Goal: Task Accomplishment & Management: Manage account settings

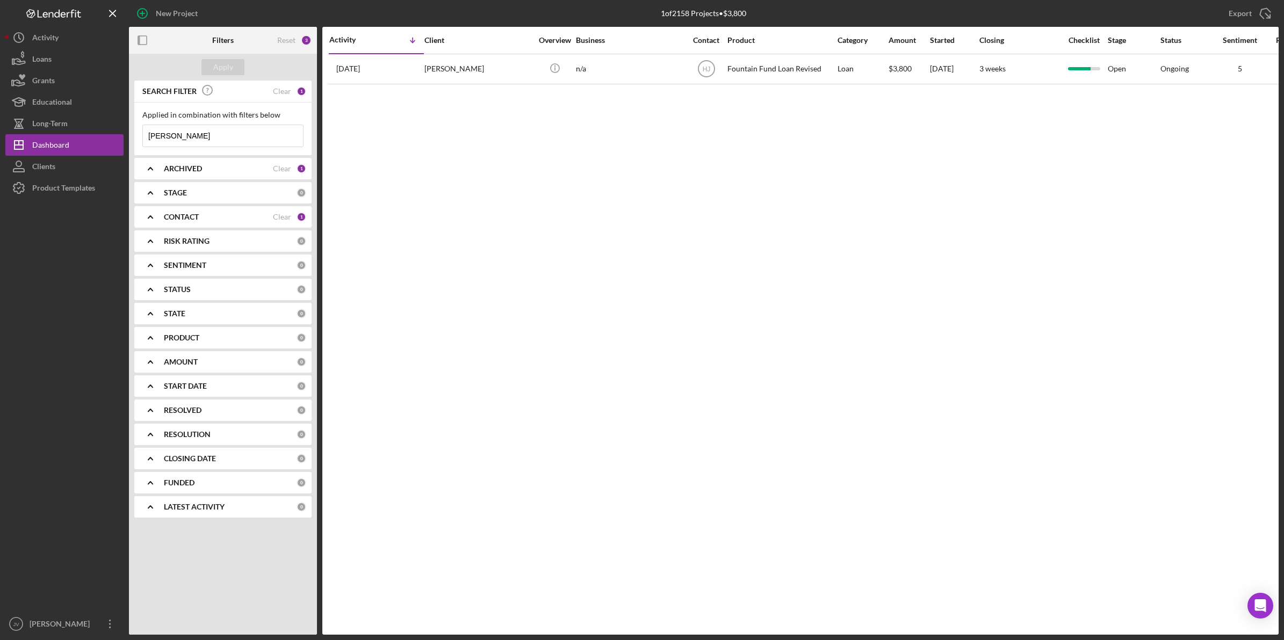
drag, startPoint x: 200, startPoint y: 138, endPoint x: 127, endPoint y: 129, distance: 74.1
click at [127, 129] on div "New Project 1 of 2158 Projects • $3,800 anthony Export Icon/Export Filters Rese…" at bounding box center [641, 317] width 1273 height 635
type input "a"
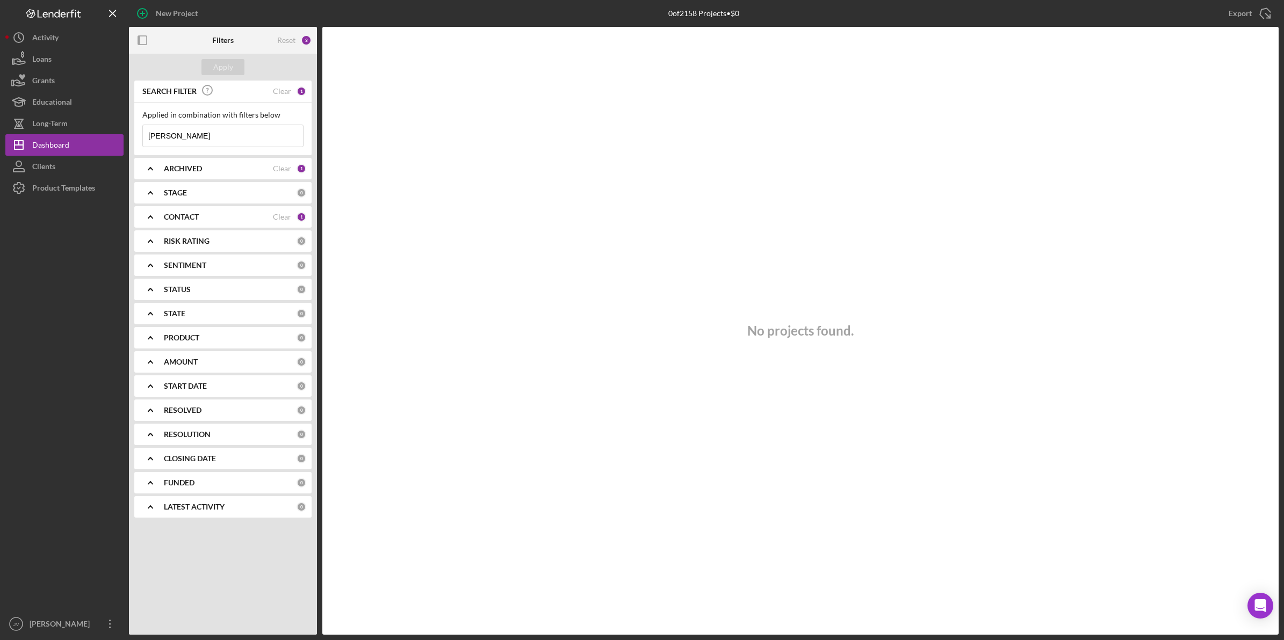
type input "hector"
click at [203, 207] on div "CONTACT Clear 1" at bounding box center [235, 216] width 142 height 21
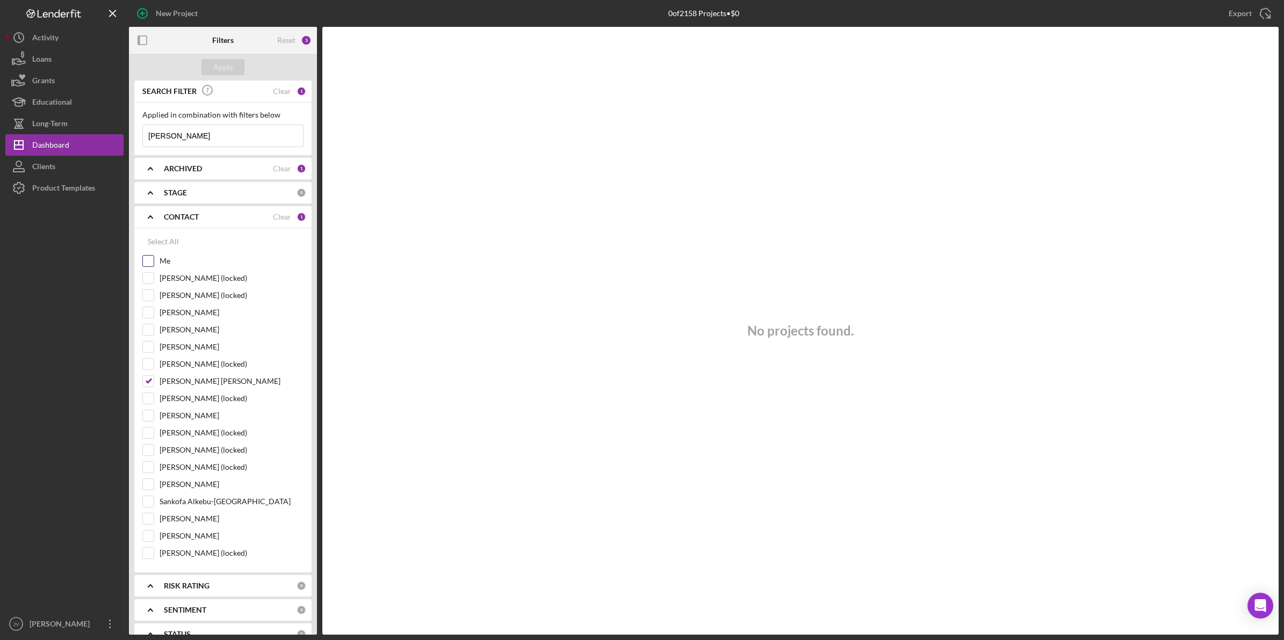
click at [157, 259] on div "Me" at bounding box center [222, 263] width 161 height 17
click at [149, 262] on input "Me" at bounding box center [148, 261] width 11 height 11
checkbox input "true"
click at [146, 387] on input "Harry Jean-Jacques" at bounding box center [148, 381] width 11 height 11
checkbox input "false"
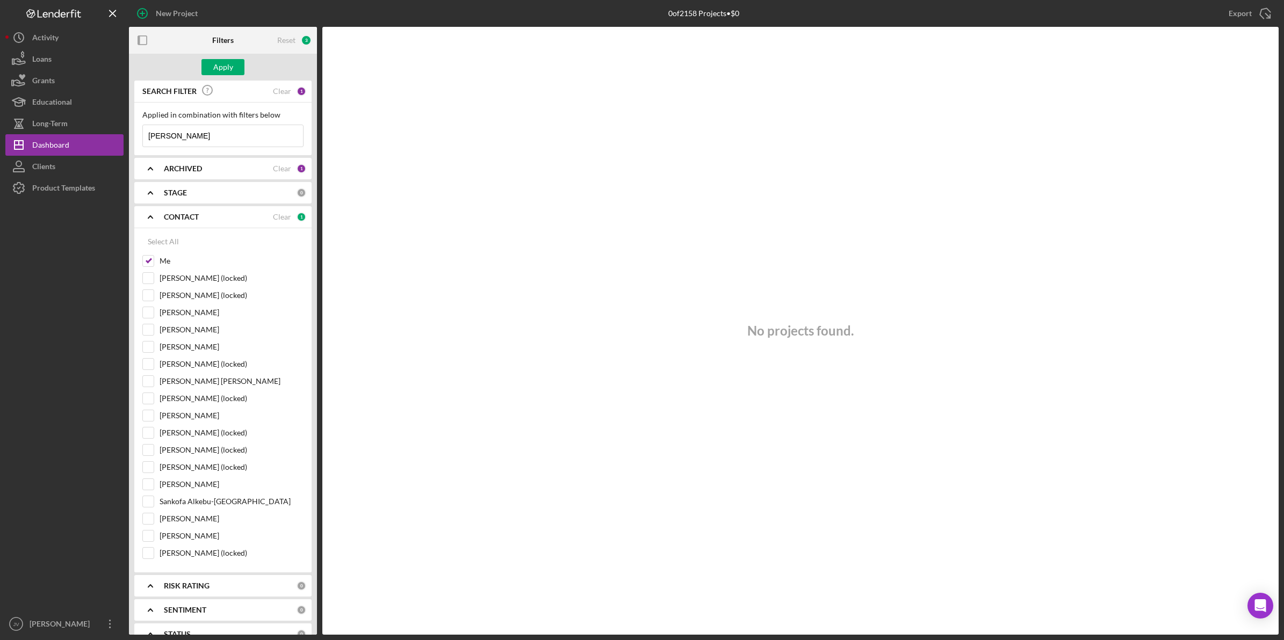
click at [199, 132] on input "hector" at bounding box center [223, 135] width 160 height 21
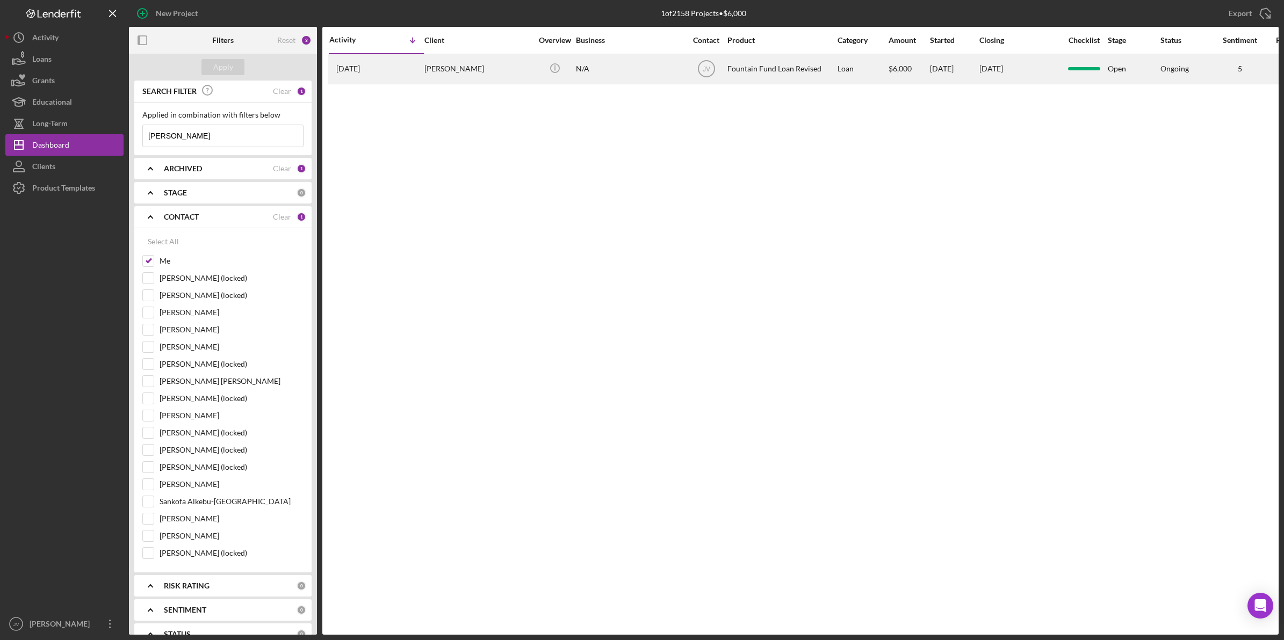
click at [487, 76] on div "Hector Pena" at bounding box center [477, 69] width 107 height 28
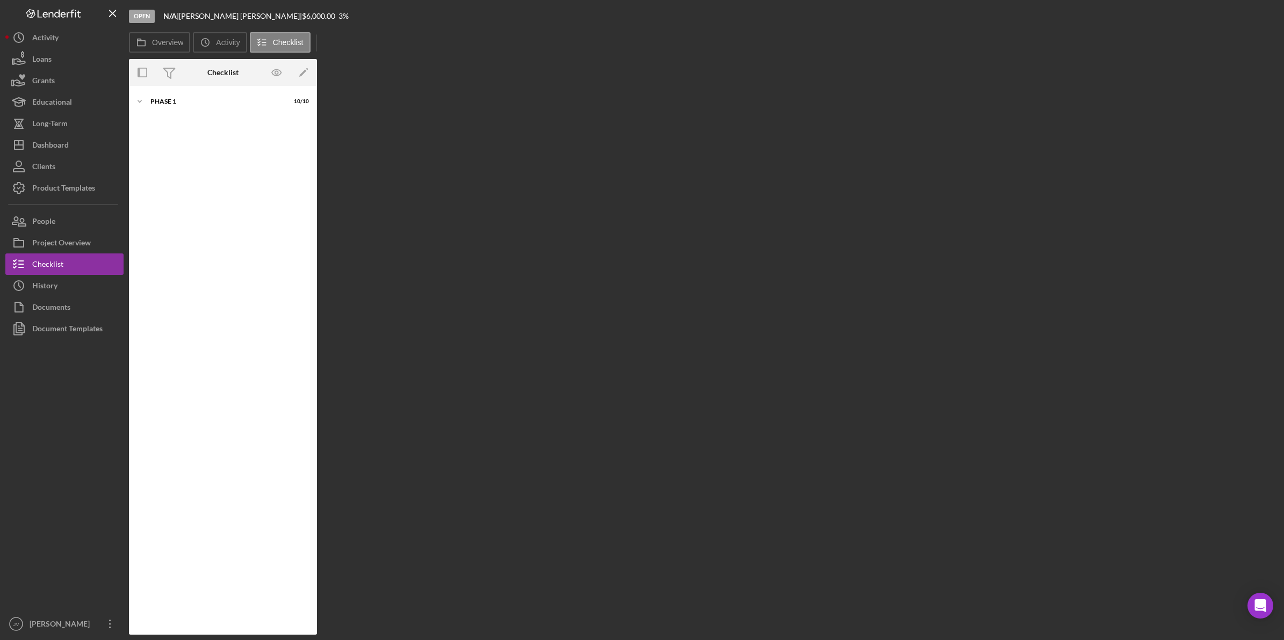
click at [239, 113] on div "Icon/Expander Phase 1 10 / 10" at bounding box center [223, 360] width 188 height 538
click at [235, 106] on div "Icon/Expander Phase 1 10 / 10" at bounding box center [223, 101] width 188 height 21
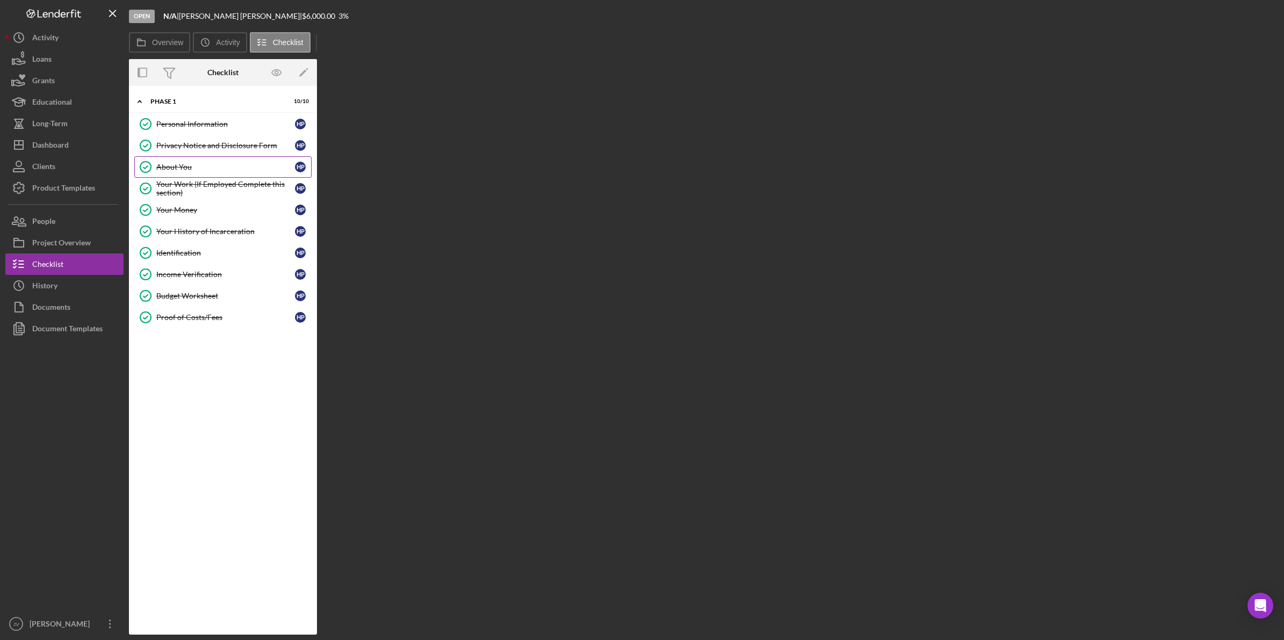
click at [219, 164] on div "About You" at bounding box center [225, 167] width 139 height 9
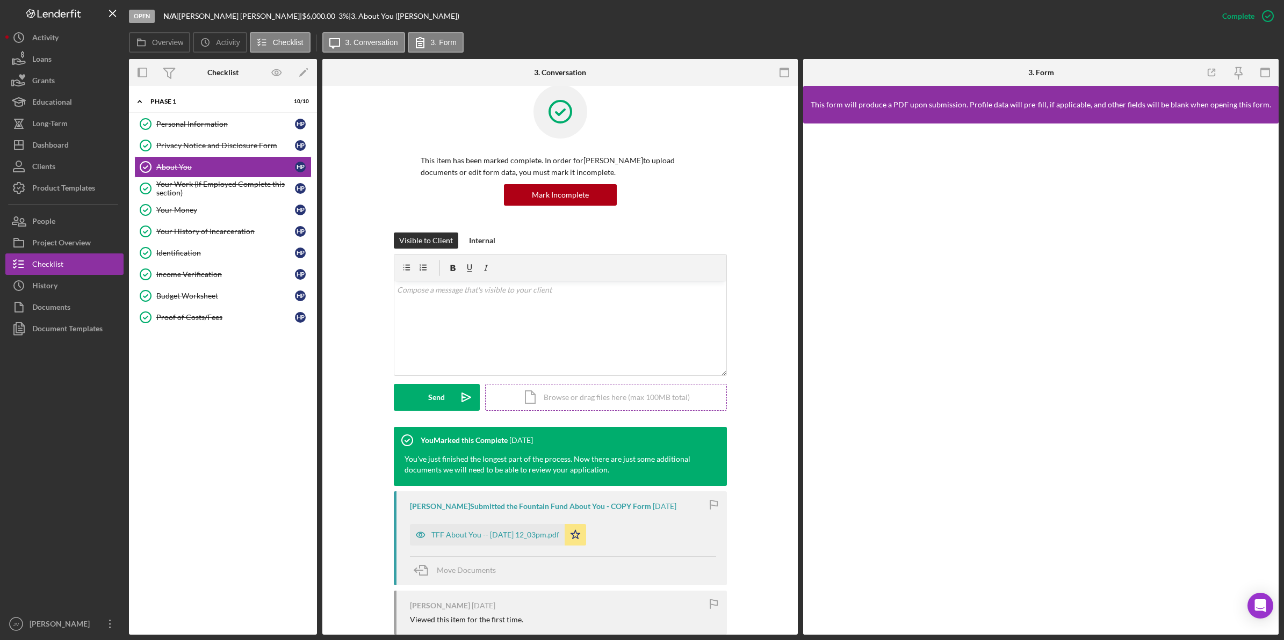
scroll to position [67, 0]
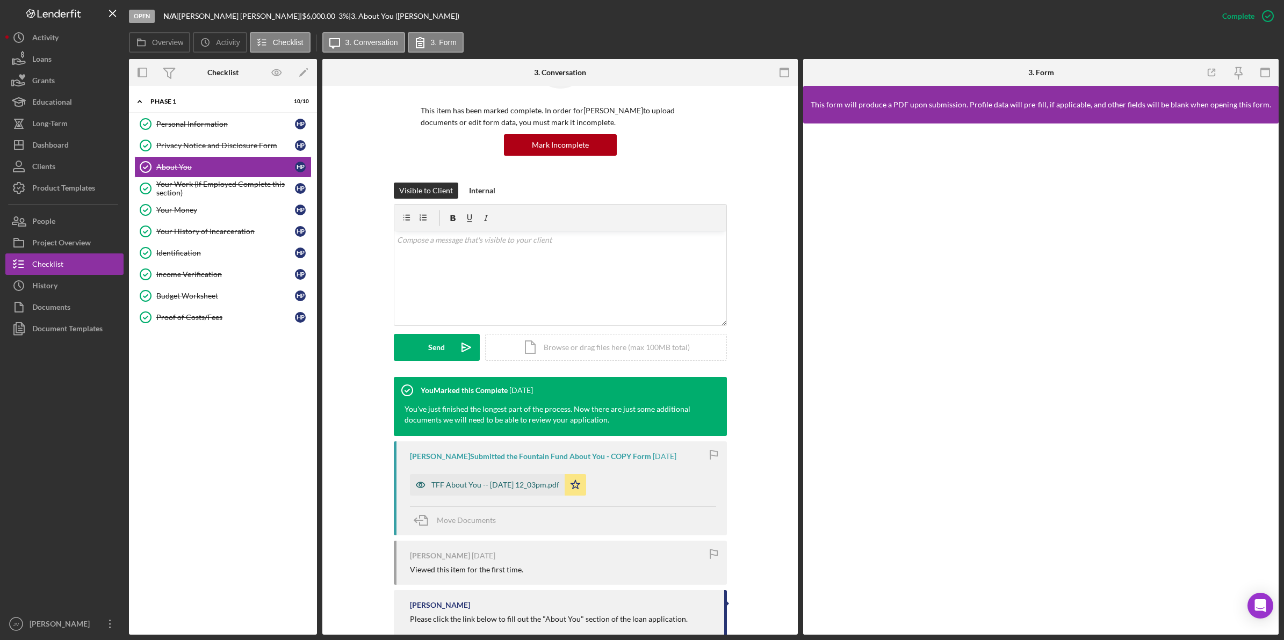
click at [504, 483] on div "TFF About You -- 2025-06-21 12_03pm.pdf" at bounding box center [495, 485] width 128 height 9
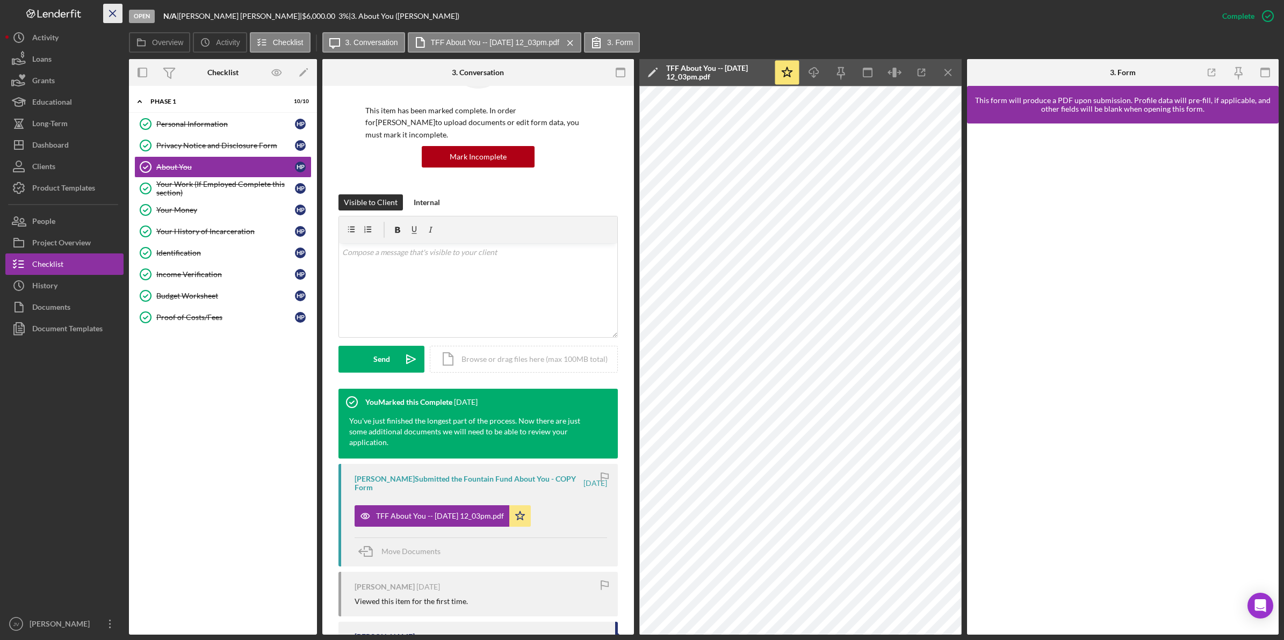
click at [106, 9] on icon "Icon/Menu Close" at bounding box center [113, 14] width 24 height 24
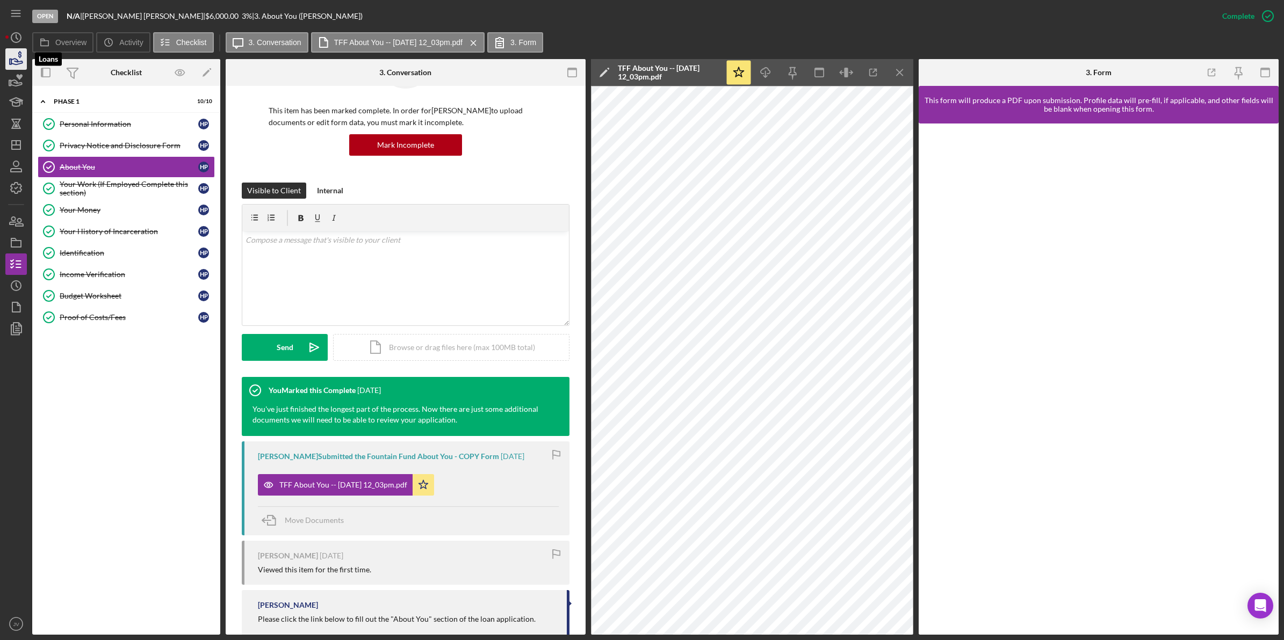
click at [15, 63] on icon "button" at bounding box center [16, 59] width 27 height 27
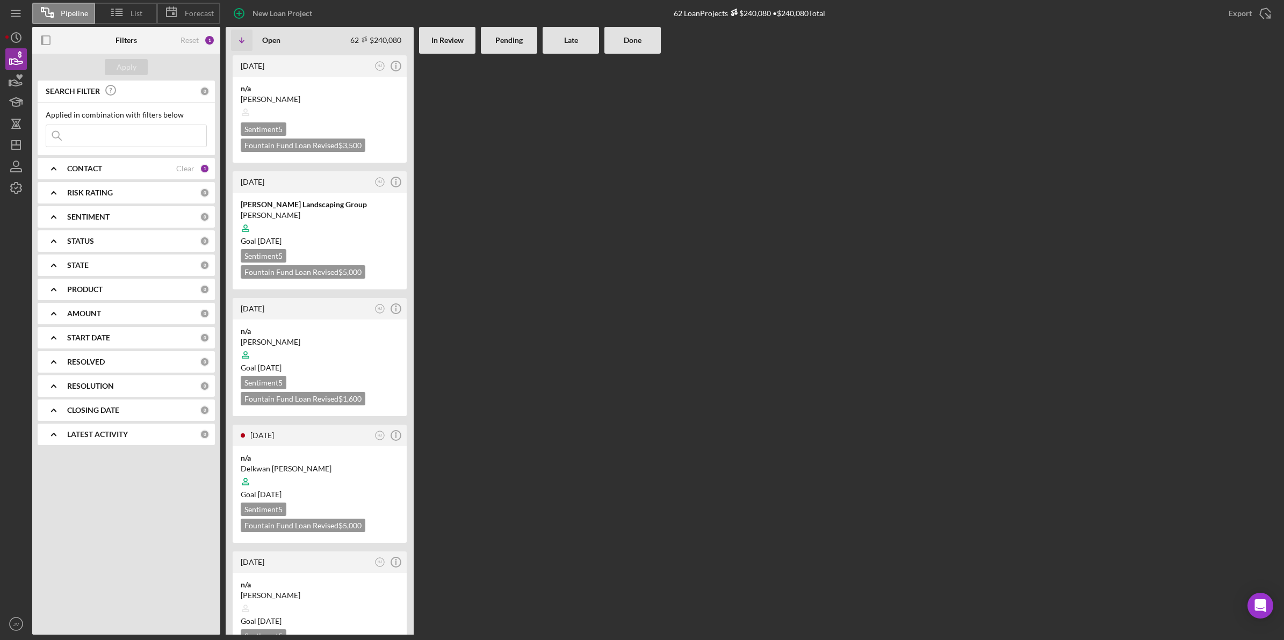
click at [96, 171] on b "CONTACT" at bounding box center [84, 168] width 35 height 9
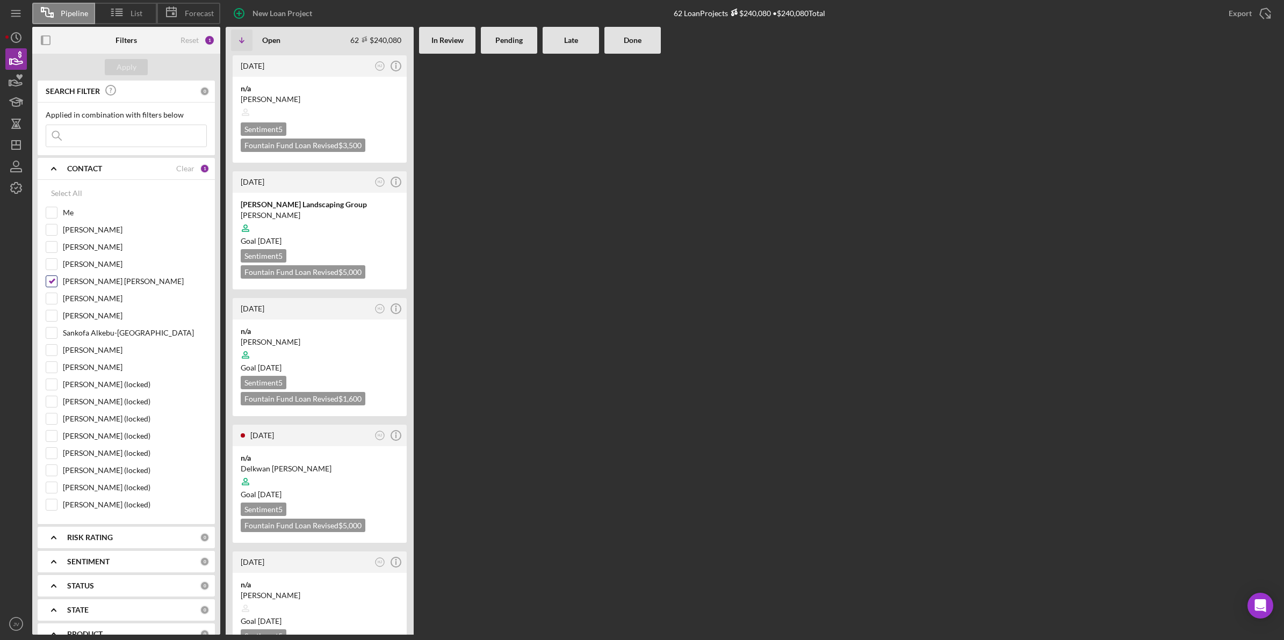
click at [58, 287] on div "Harry Jean-Jacques" at bounding box center [126, 284] width 161 height 17
click at [293, 219] on div at bounding box center [320, 228] width 158 height 20
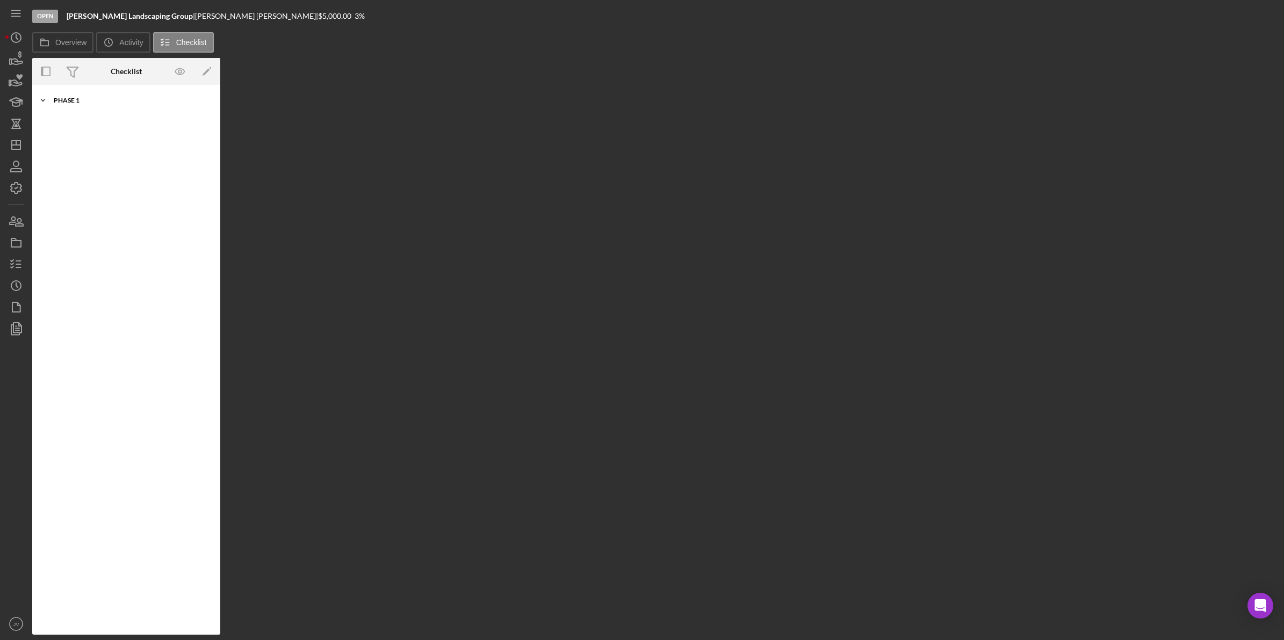
click at [75, 108] on div "Icon/Expander Phase 1 9 / 10" at bounding box center [126, 100] width 188 height 21
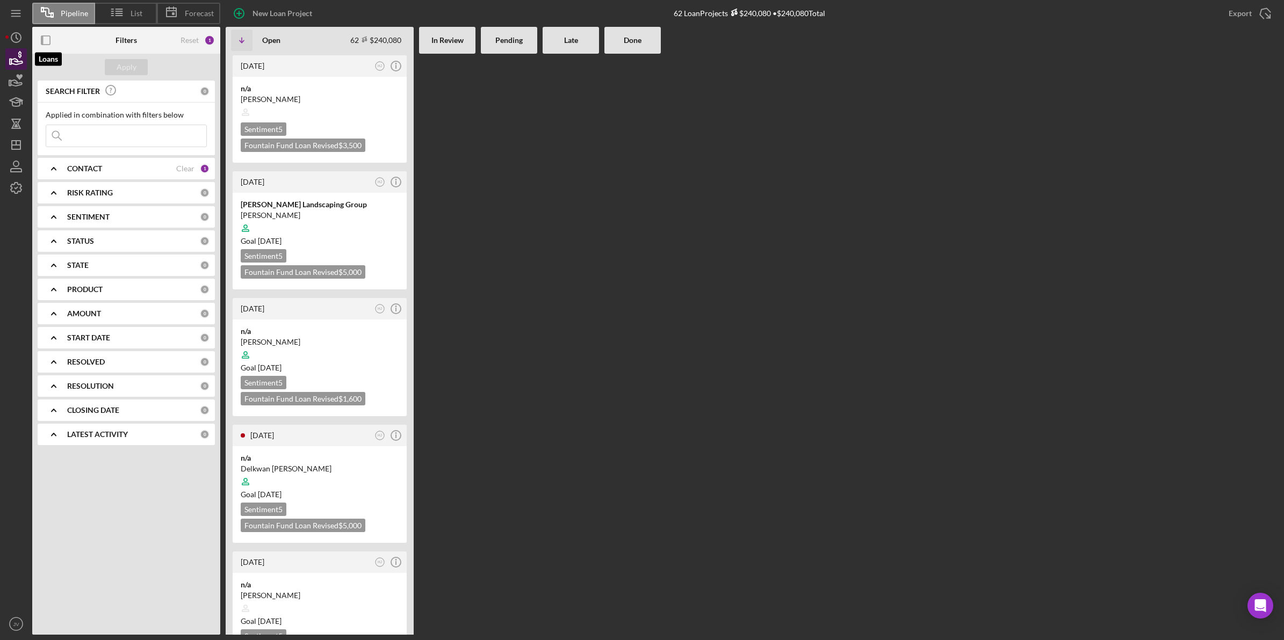
click at [8, 59] on icon "button" at bounding box center [16, 59] width 27 height 27
click at [81, 176] on div "CONTACT Clear 1" at bounding box center [138, 168] width 142 height 21
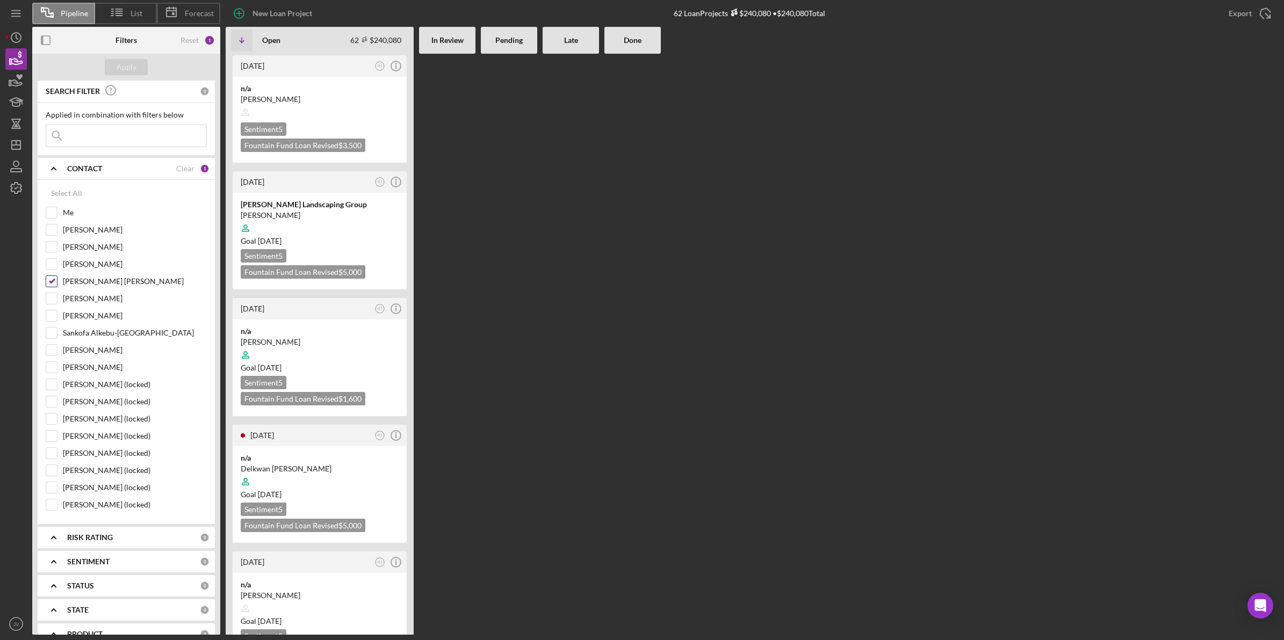
click at [52, 287] on div at bounding box center [52, 282] width 12 height 12
click at [52, 283] on input "Harry Jean-Jacques" at bounding box center [51, 281] width 11 height 11
checkbox input "false"
click at [56, 212] on input "Me" at bounding box center [51, 212] width 11 height 11
checkbox input "true"
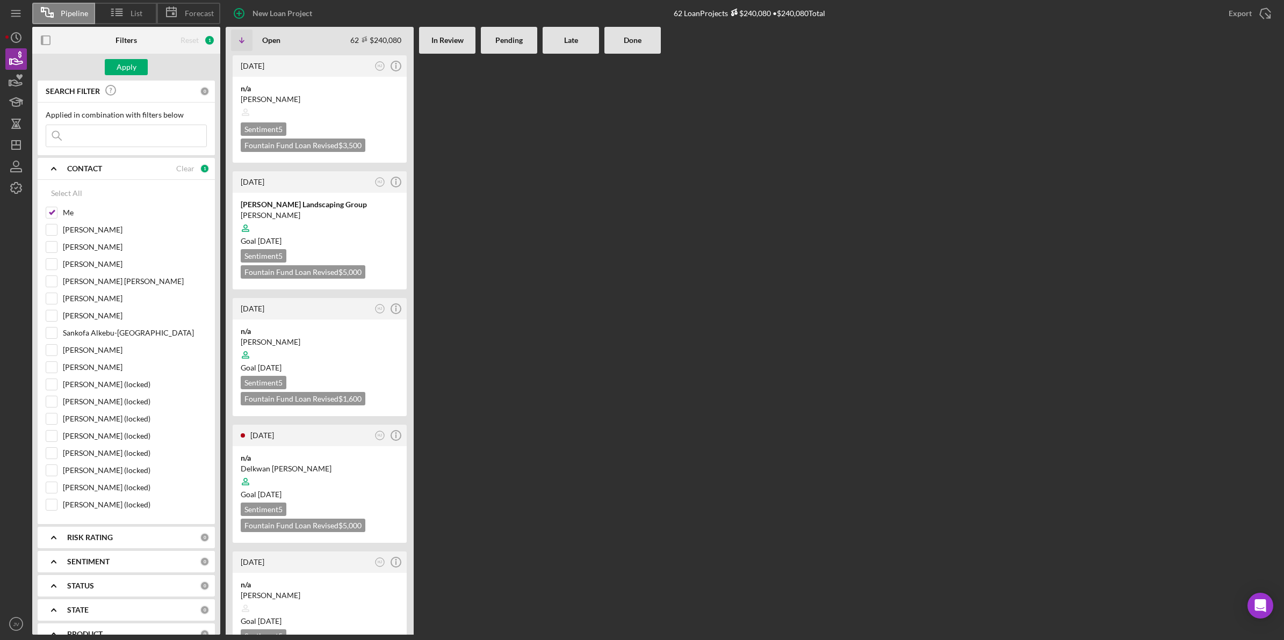
click at [105, 138] on input at bounding box center [126, 135] width 160 height 21
type input "rayshod"
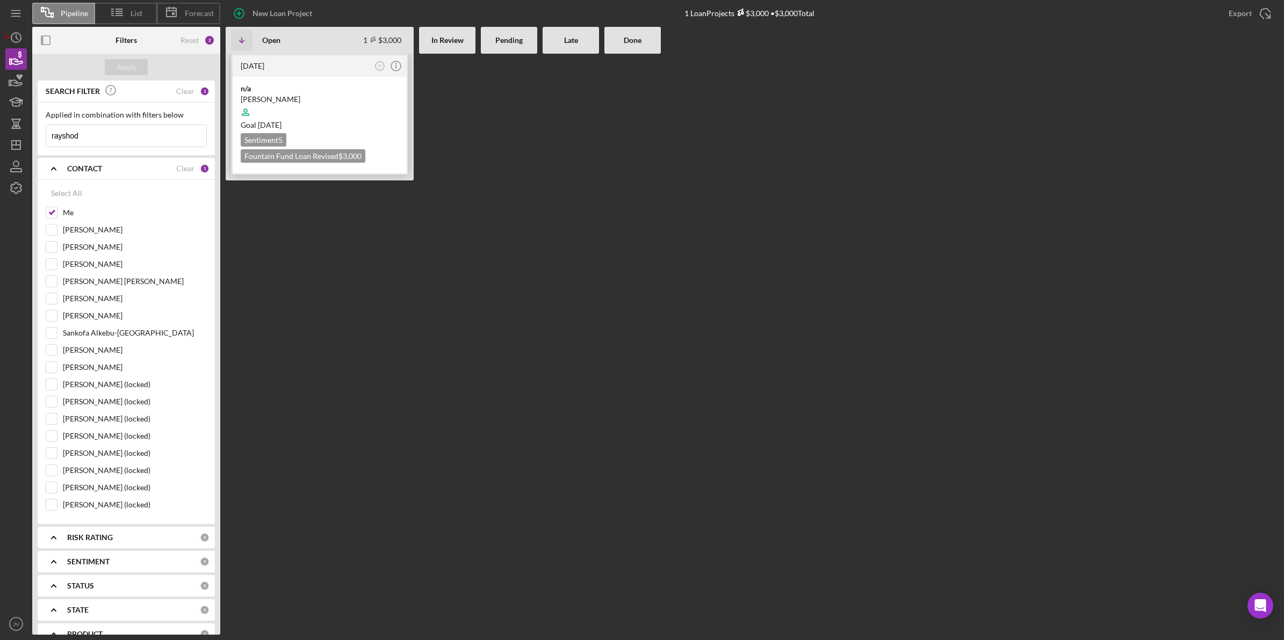
click at [313, 106] on div at bounding box center [320, 112] width 158 height 20
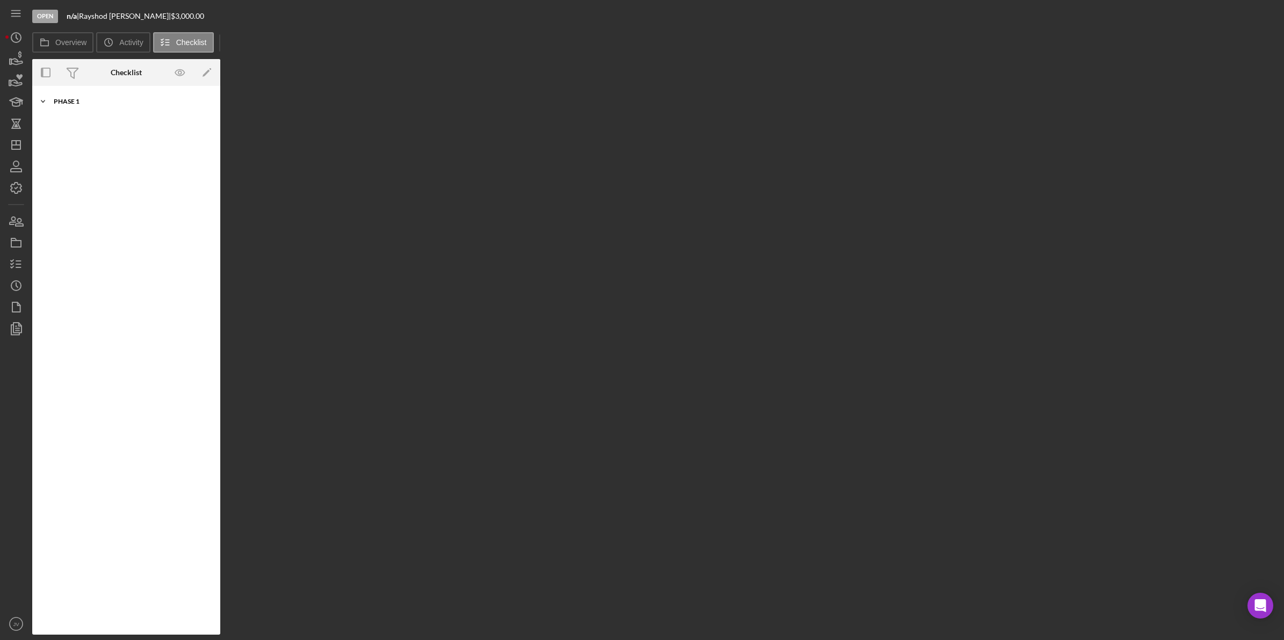
click at [59, 97] on div "Icon/Expander Phase 1 6 / 10" at bounding box center [126, 101] width 188 height 21
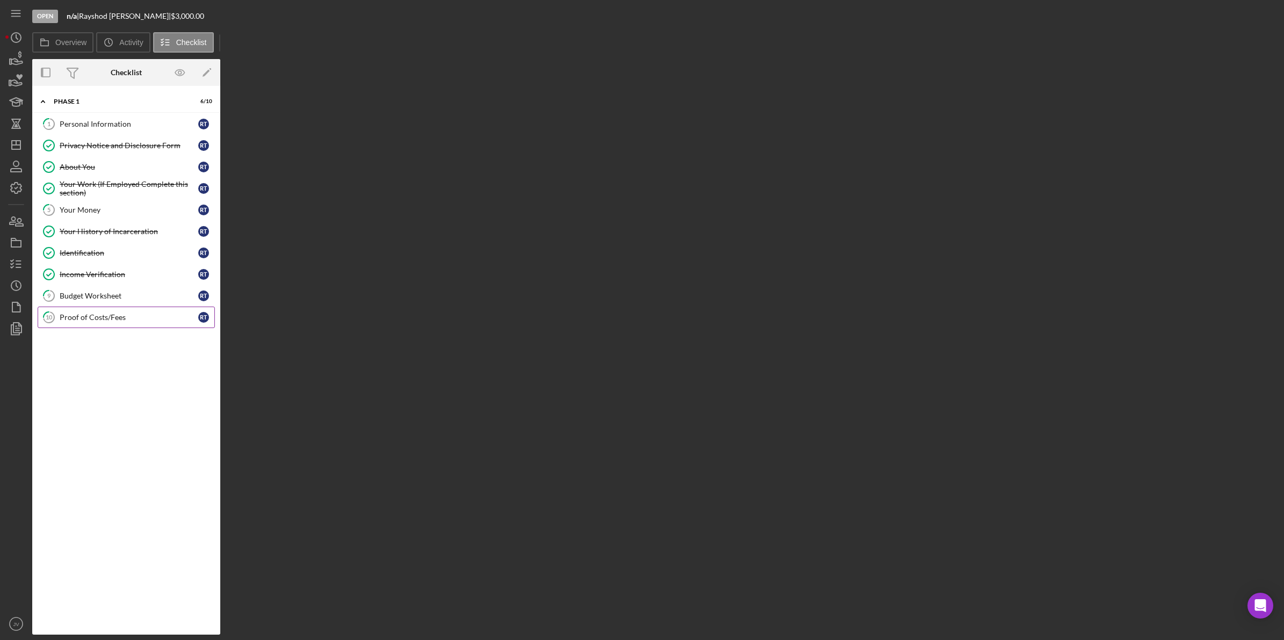
click at [75, 321] on div "Proof of Costs/Fees" at bounding box center [129, 317] width 139 height 9
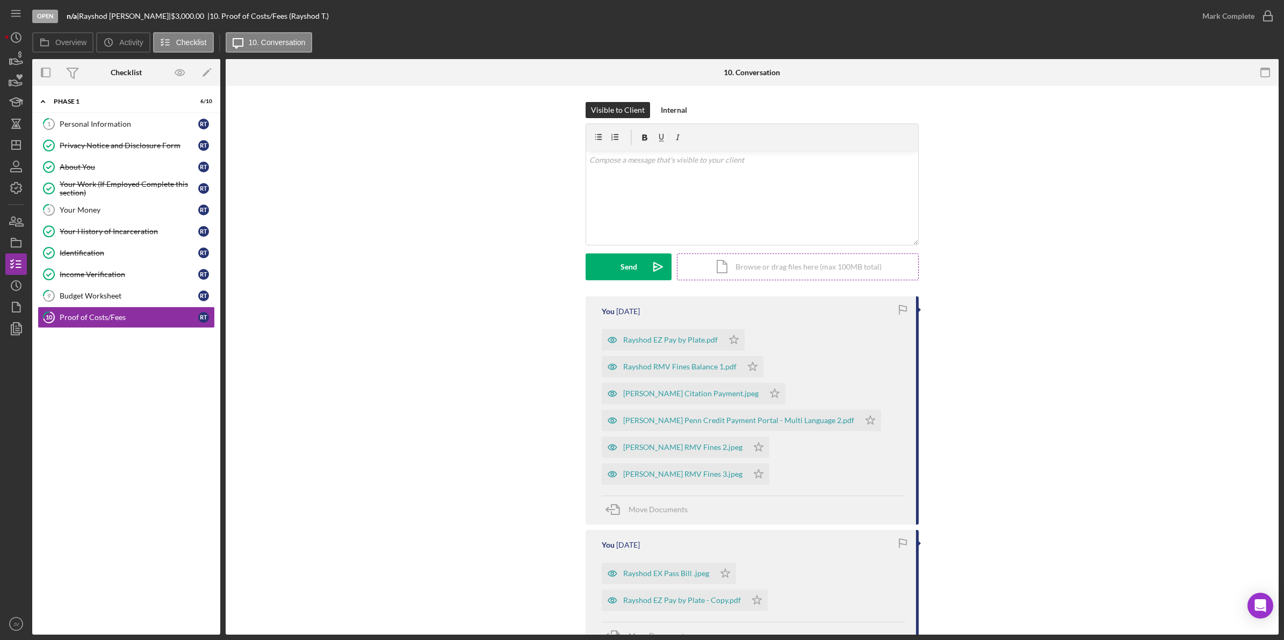
click at [773, 266] on div "Icon/Document Browse or drag files here (max 100MB total) Tap to choose files o…" at bounding box center [798, 267] width 242 height 27
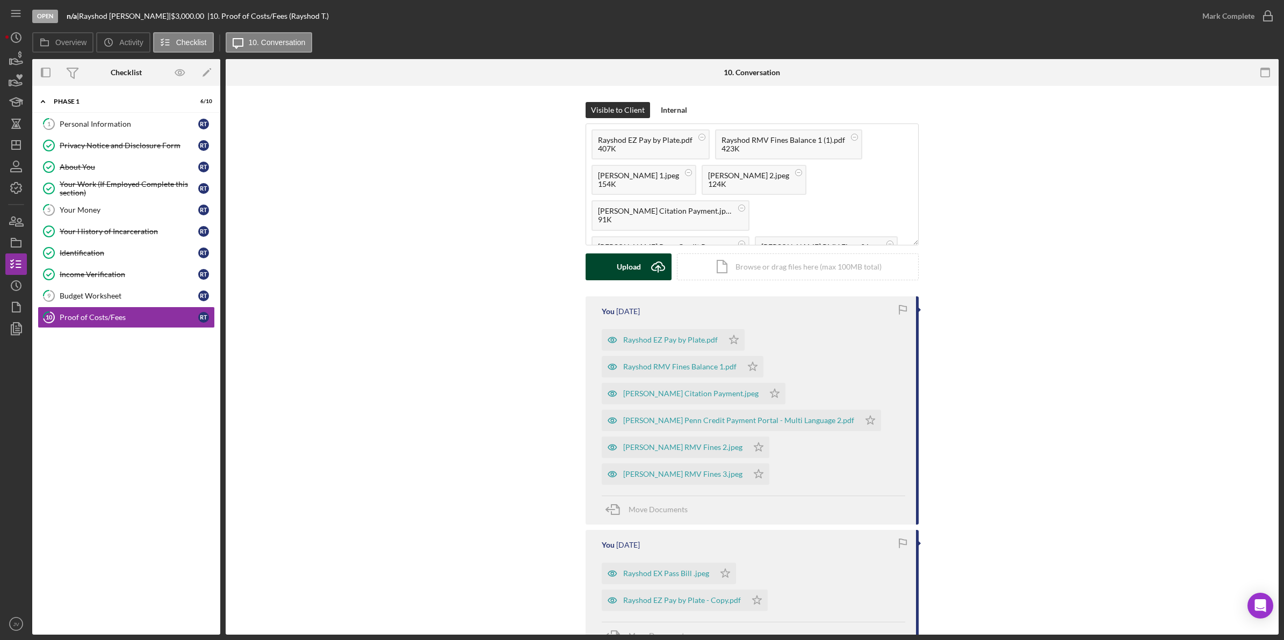
click at [610, 280] on div "Upload Icon/Upload Icon/Document Browse or drag files here (max 100MB total) Ta…" at bounding box center [752, 267] width 333 height 27
click at [607, 266] on button "Upload Icon/Upload" at bounding box center [629, 267] width 86 height 27
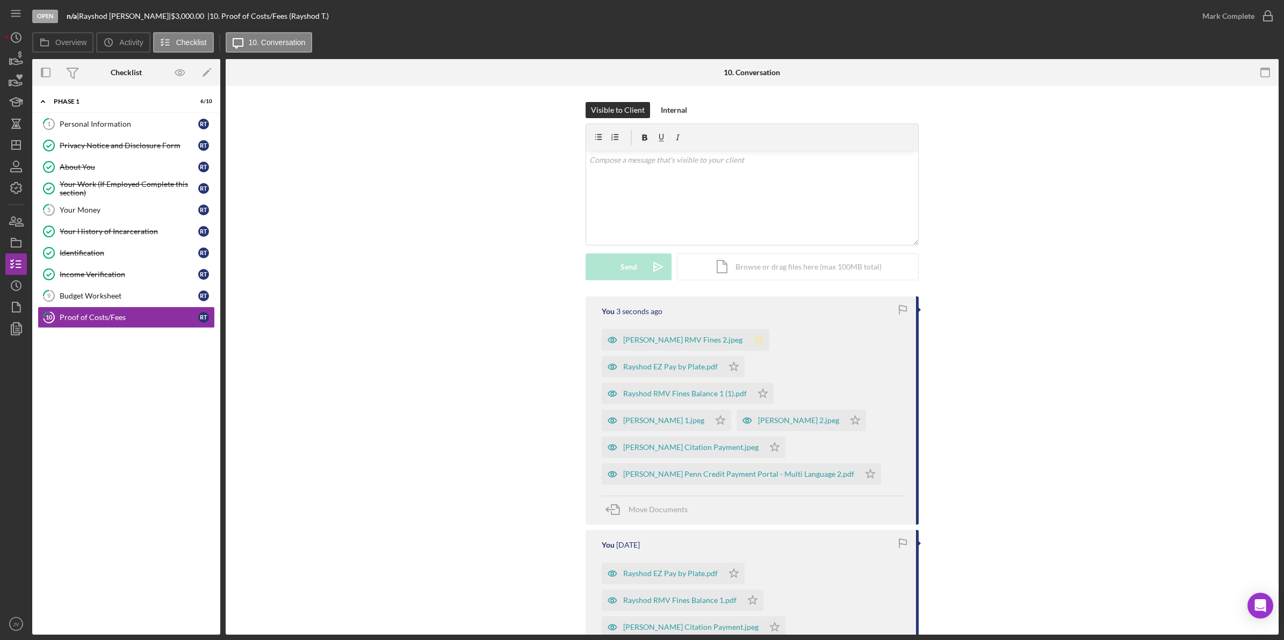
click at [754, 340] on polygon "button" at bounding box center [758, 339] width 9 height 9
click at [733, 361] on icon "Icon/Star" at bounding box center [733, 366] width 21 height 21
click at [761, 401] on icon "Icon/Star" at bounding box center [762, 393] width 21 height 21
click at [731, 410] on icon "Icon/Star" at bounding box center [720, 420] width 21 height 21
click at [845, 422] on icon "Icon/Star" at bounding box center [855, 420] width 21 height 21
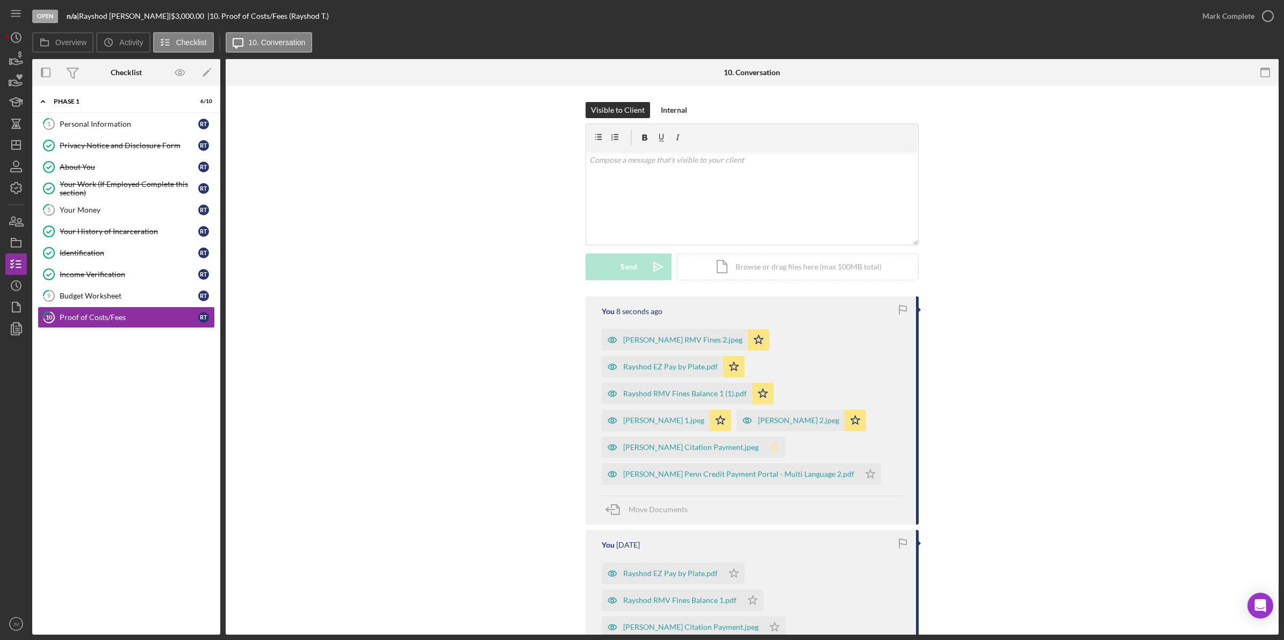
click at [785, 437] on icon "Icon/Star" at bounding box center [774, 447] width 21 height 21
click at [860, 464] on icon "Icon/Star" at bounding box center [870, 474] width 21 height 21
click at [107, 291] on link "9 Budget Worksheet R T" at bounding box center [126, 295] width 177 height 21
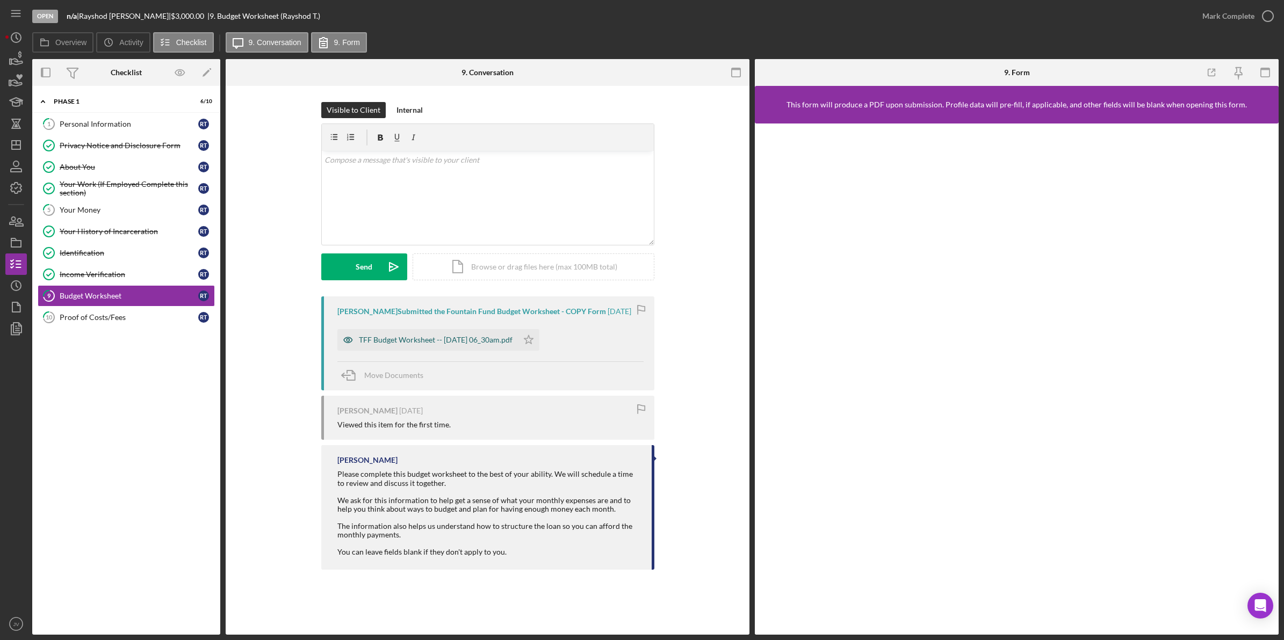
click at [415, 336] on div "TFF Budget Worksheet -- 2025-07-31 06_30am.pdf" at bounding box center [436, 340] width 154 height 9
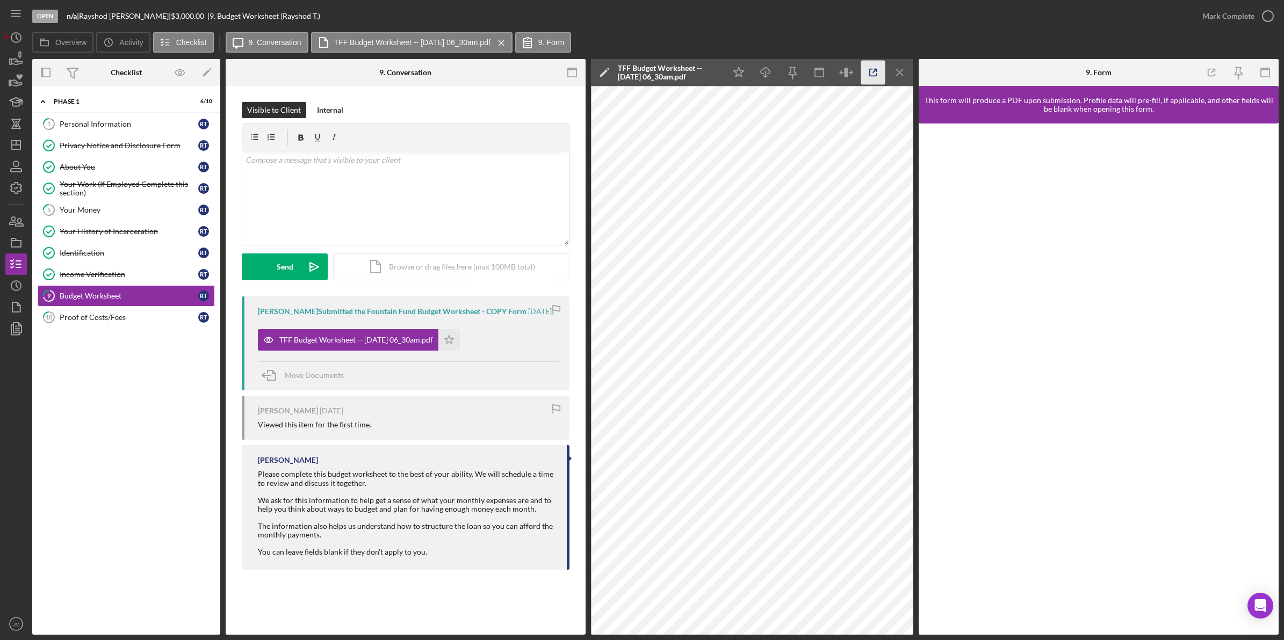
click at [874, 78] on icon "button" at bounding box center [873, 73] width 24 height 24
click at [97, 131] on link "1 Personal Information R T" at bounding box center [126, 123] width 177 height 21
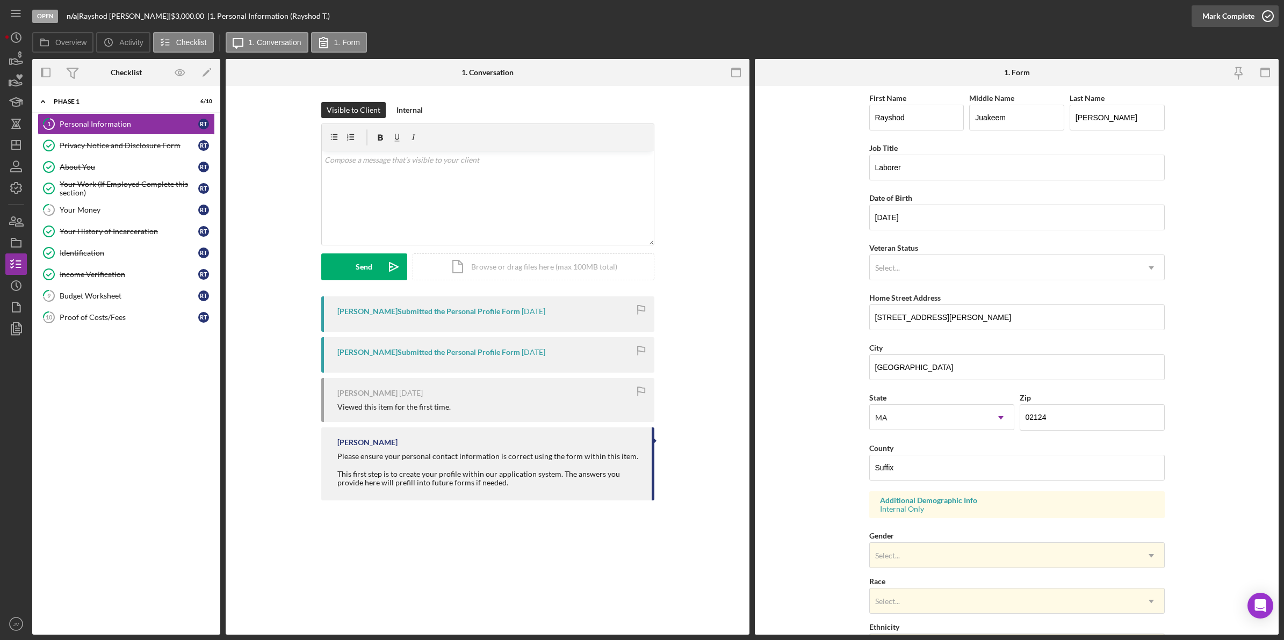
click at [1271, 11] on icon "button" at bounding box center [1267, 16] width 27 height 27
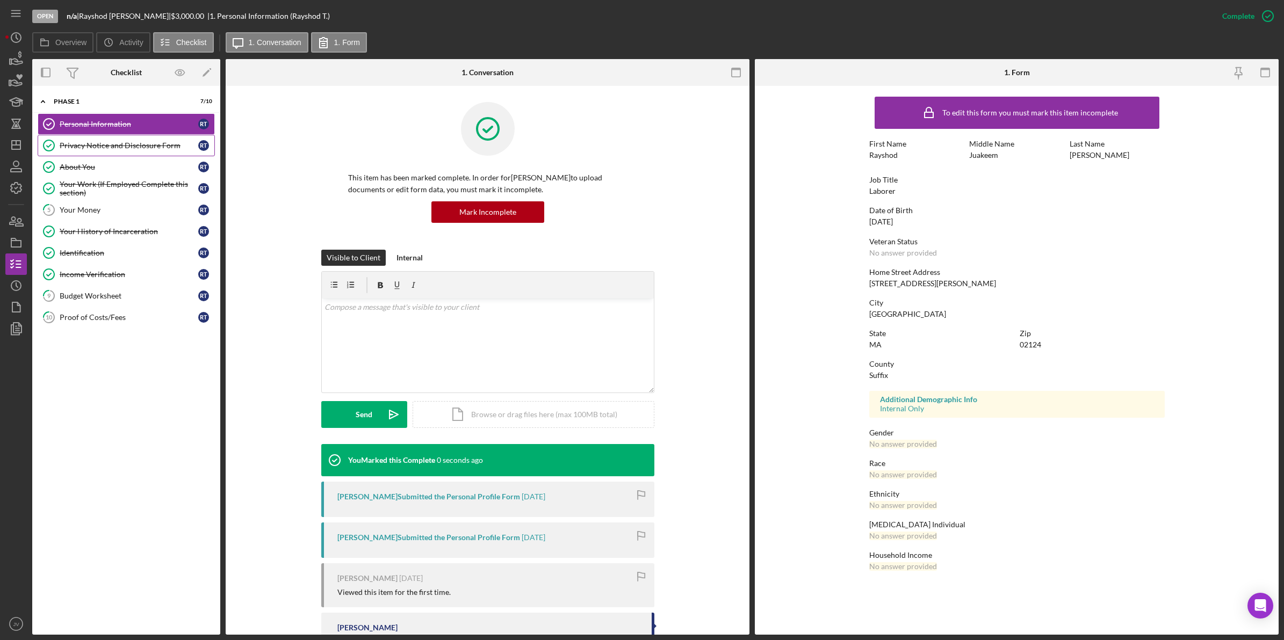
click at [89, 153] on link "Privacy Notice and Disclosure Form Privacy Notice and Disclosure Form R T" at bounding box center [126, 145] width 177 height 21
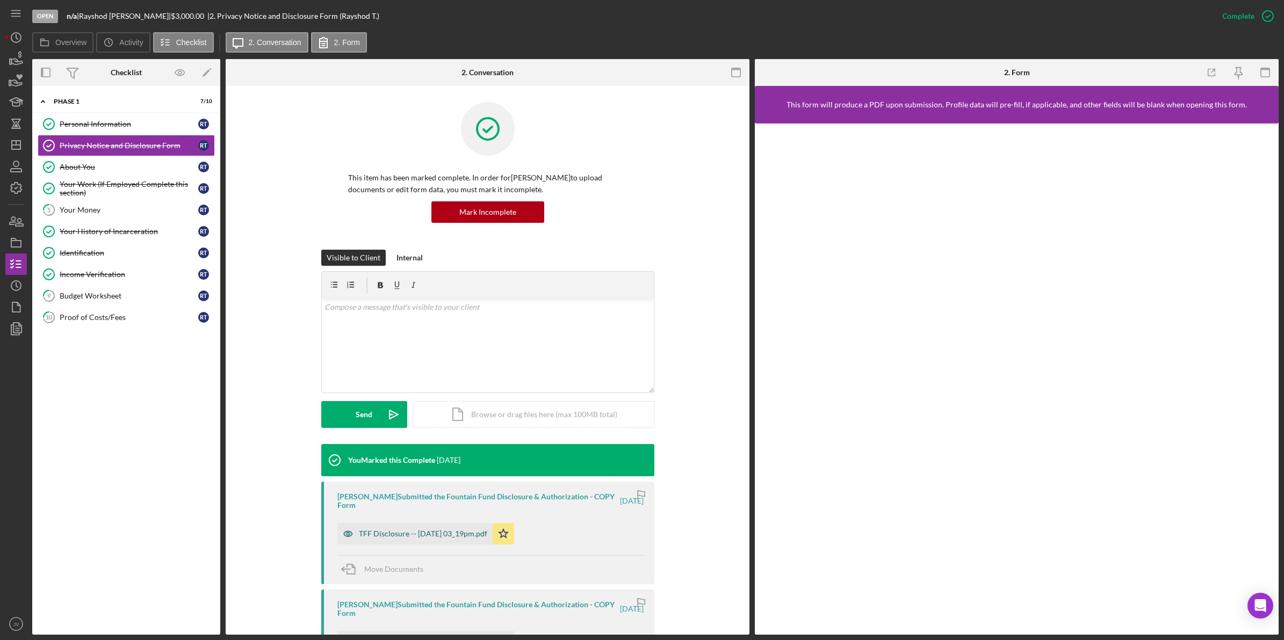
click at [395, 543] on div "TFF Disclosure -- 2025-07-29 03_19pm.pdf" at bounding box center [414, 533] width 155 height 21
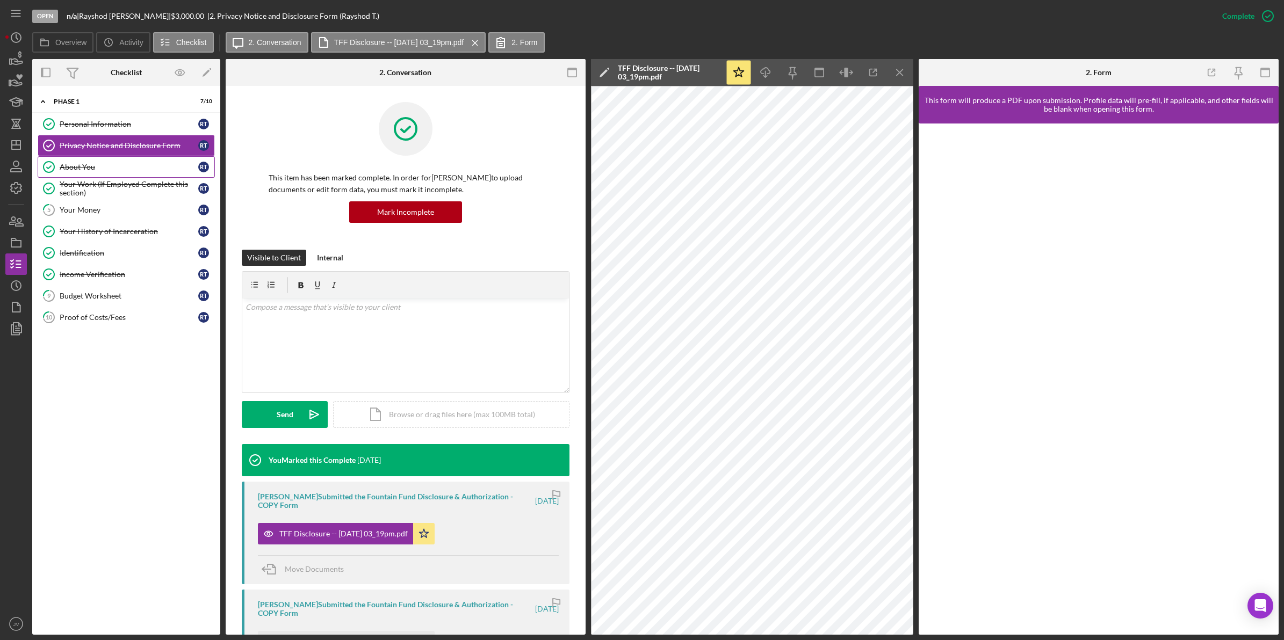
click at [146, 165] on div "About You" at bounding box center [129, 167] width 139 height 9
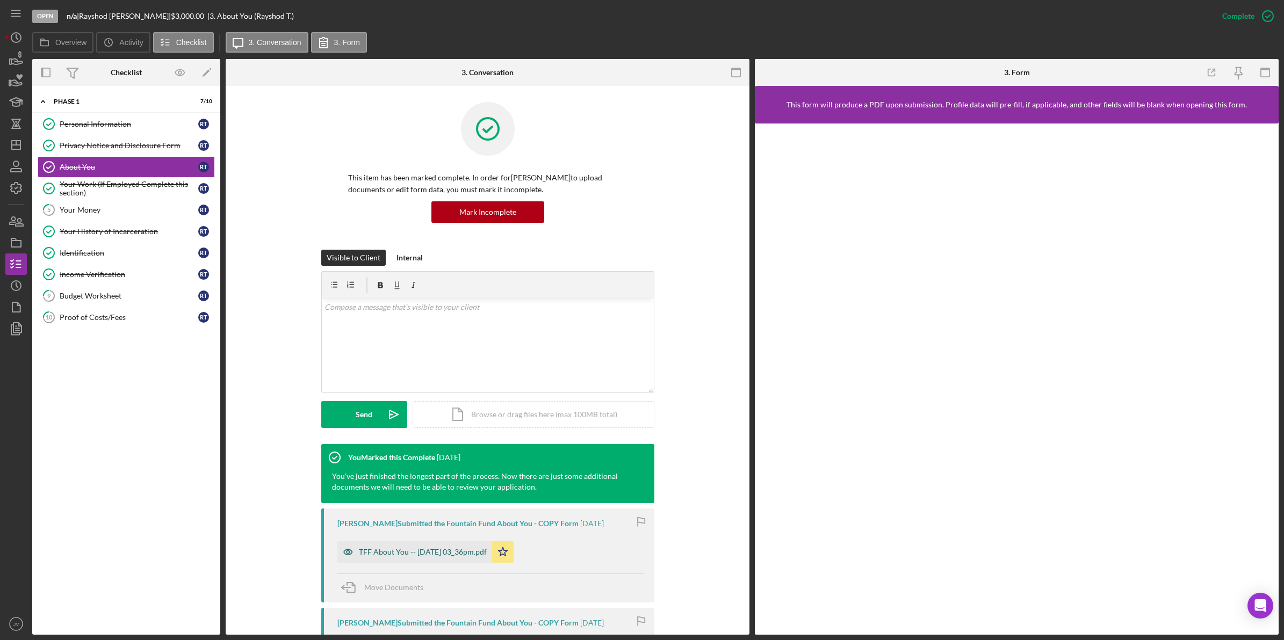
click at [435, 552] on div "TFF About You -- 2025-07-29 03_36pm.pdf" at bounding box center [423, 552] width 128 height 9
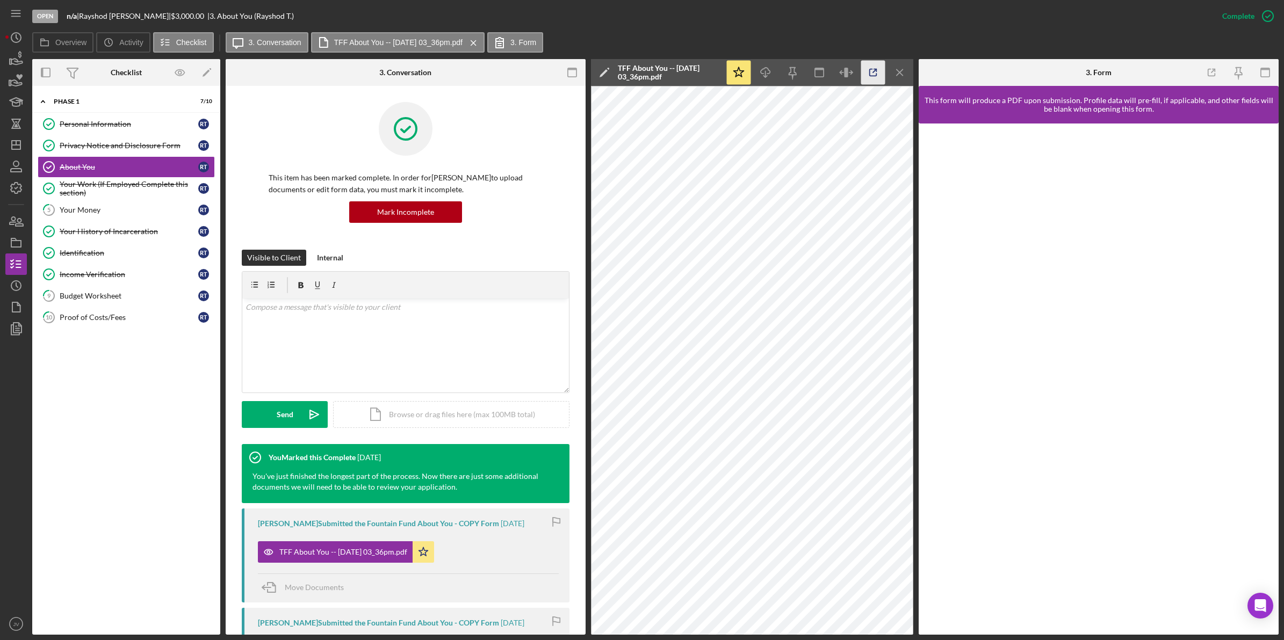
click at [872, 67] on icon "button" at bounding box center [873, 73] width 24 height 24
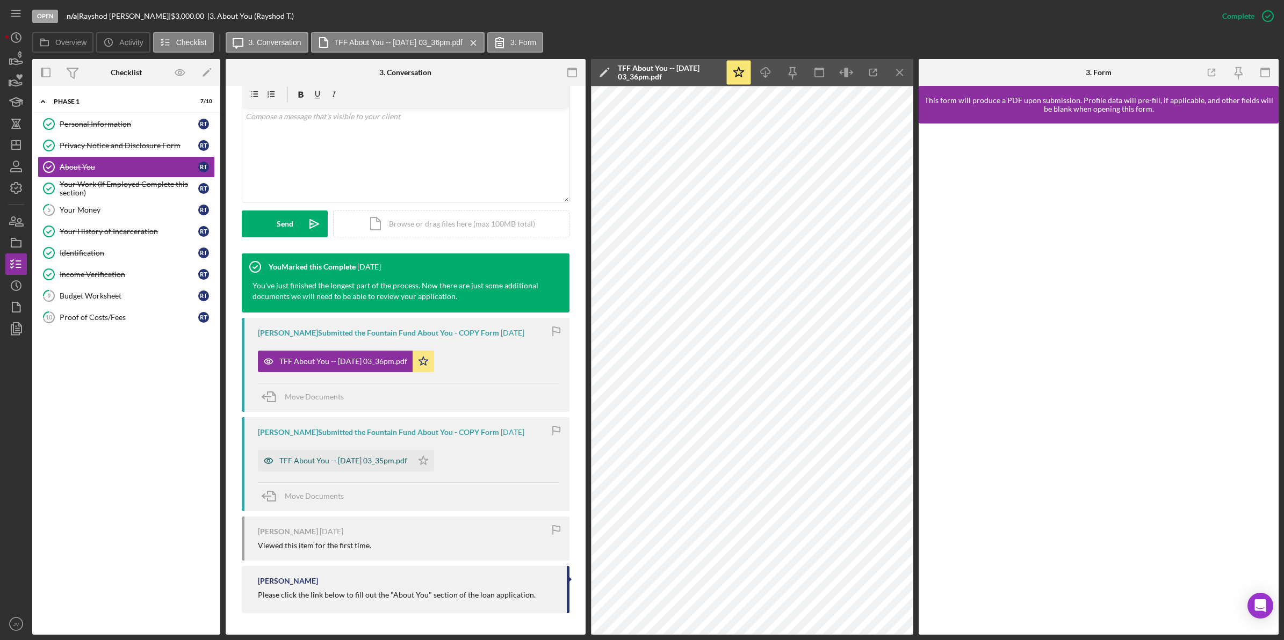
click at [324, 458] on div "TFF About You -- 2025-07-29 03_35pm.pdf" at bounding box center [343, 461] width 128 height 9
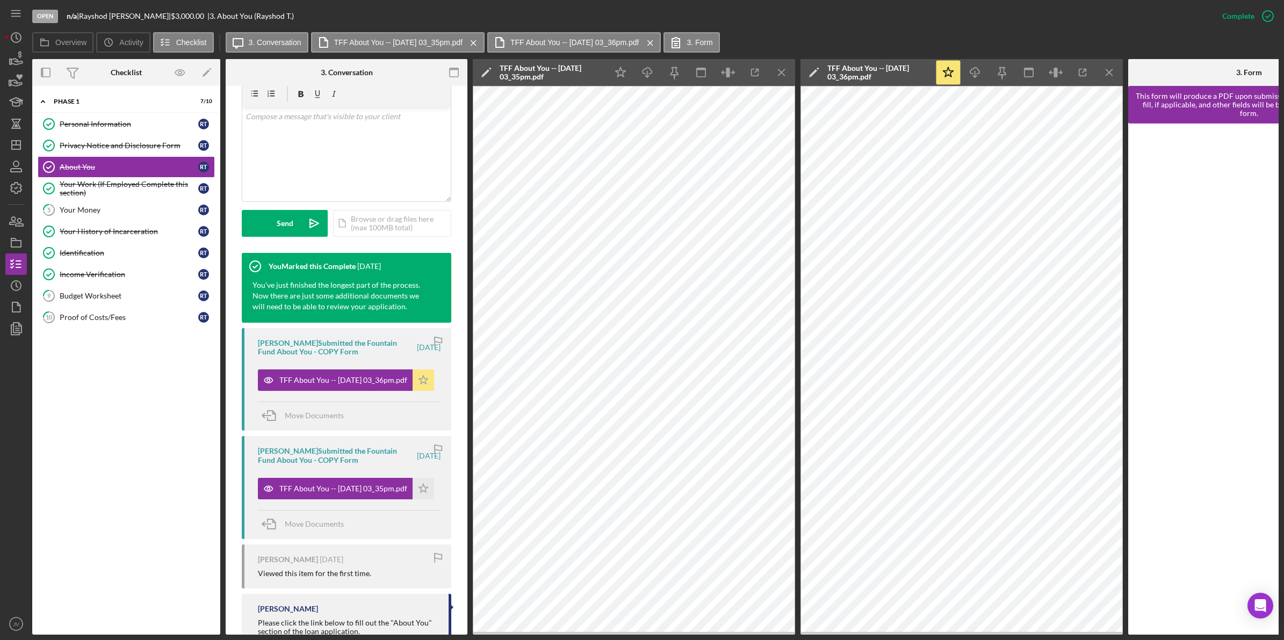
click at [417, 377] on icon "Icon/Star" at bounding box center [423, 380] width 21 height 21
click at [750, 66] on icon "button" at bounding box center [755, 73] width 24 height 24
click at [131, 275] on div "Income Verification" at bounding box center [129, 274] width 139 height 9
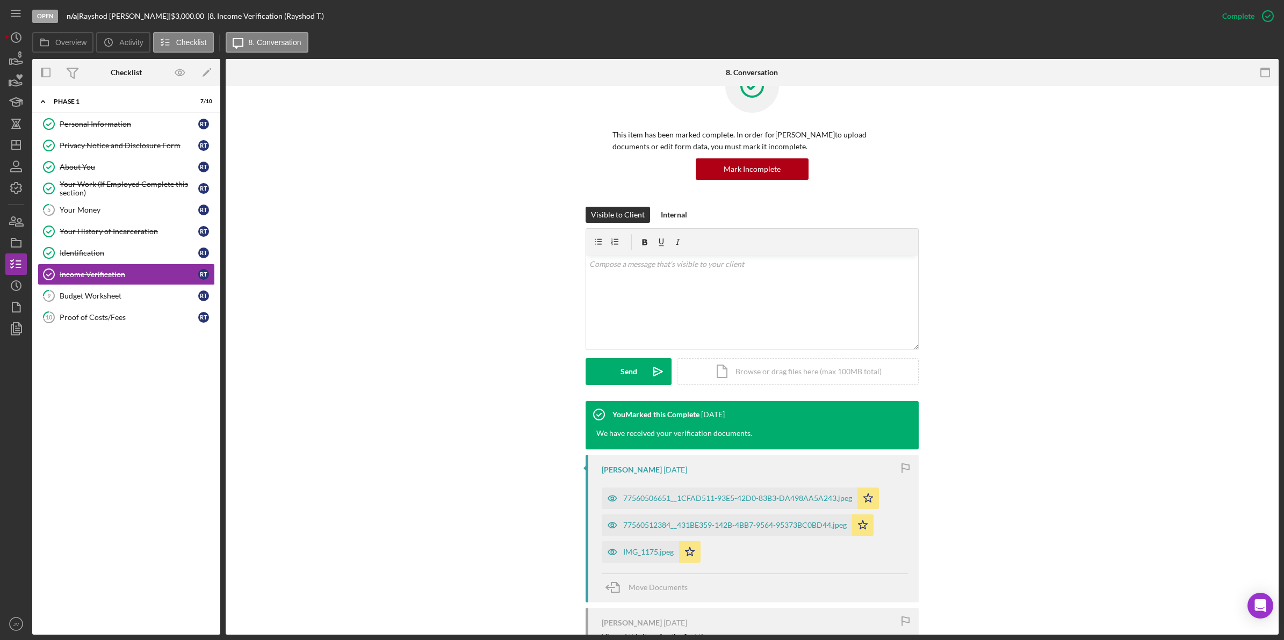
scroll to position [67, 0]
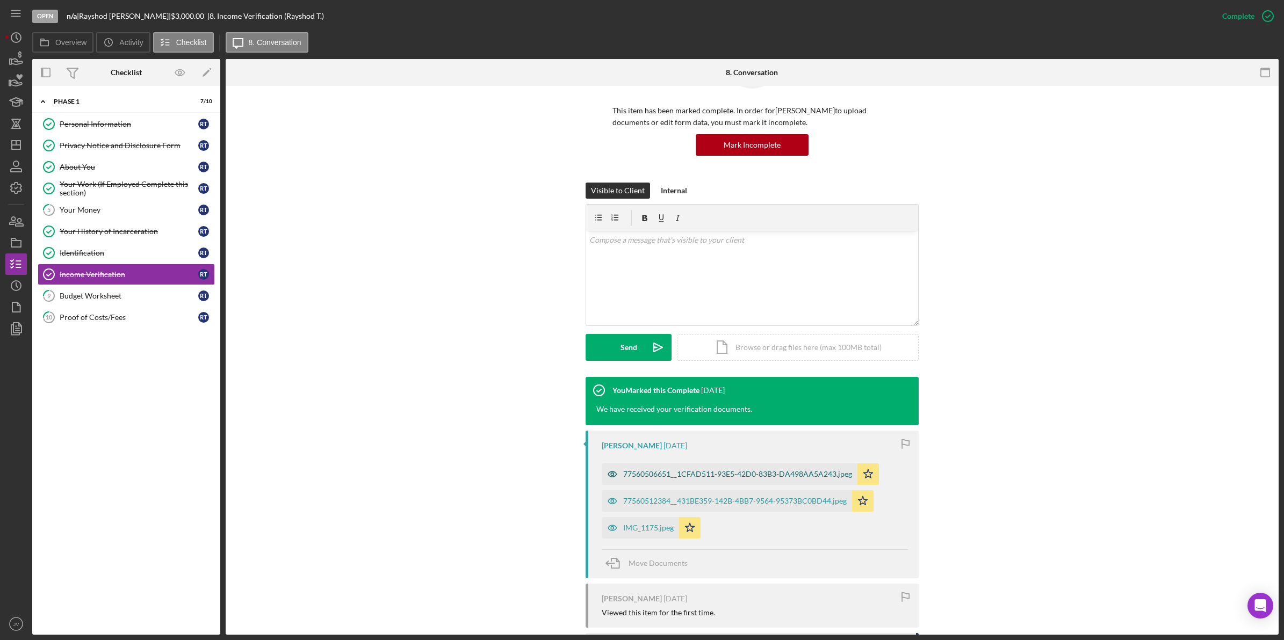
click at [649, 477] on div "77560506651__1CFAD511-93E5-42D0-83B3-DA498AA5A243.jpeg" at bounding box center [737, 474] width 229 height 9
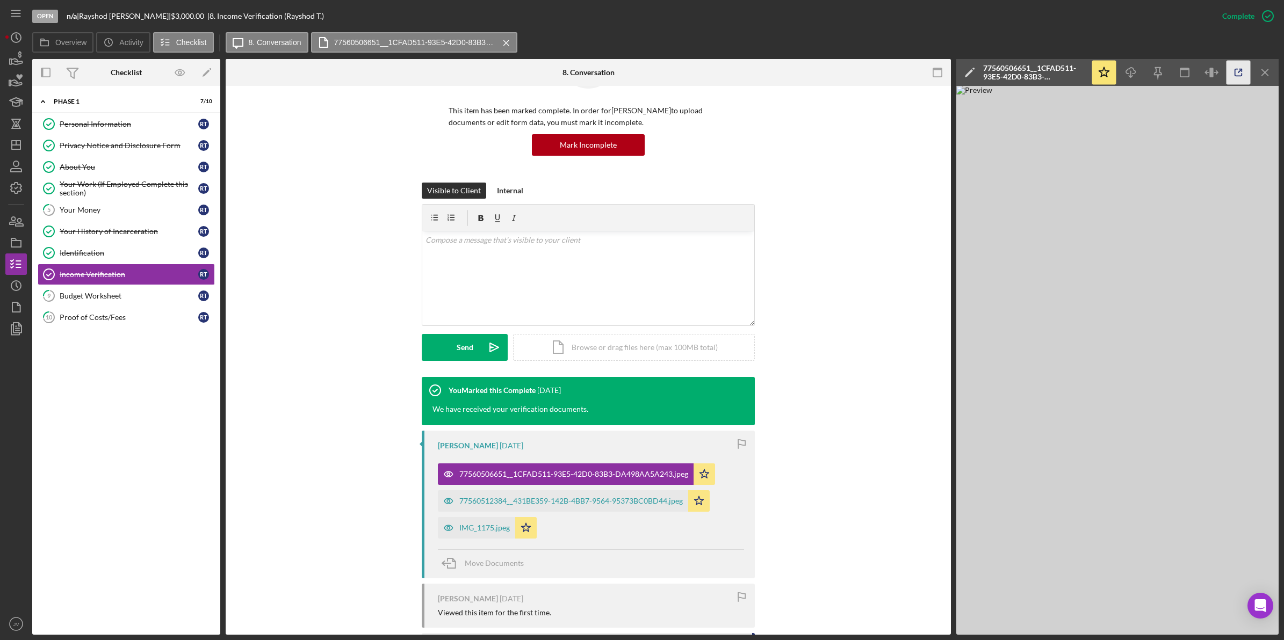
click at [1245, 66] on icon "button" at bounding box center [1238, 73] width 24 height 24
click at [128, 214] on div "Your Money" at bounding box center [129, 210] width 139 height 9
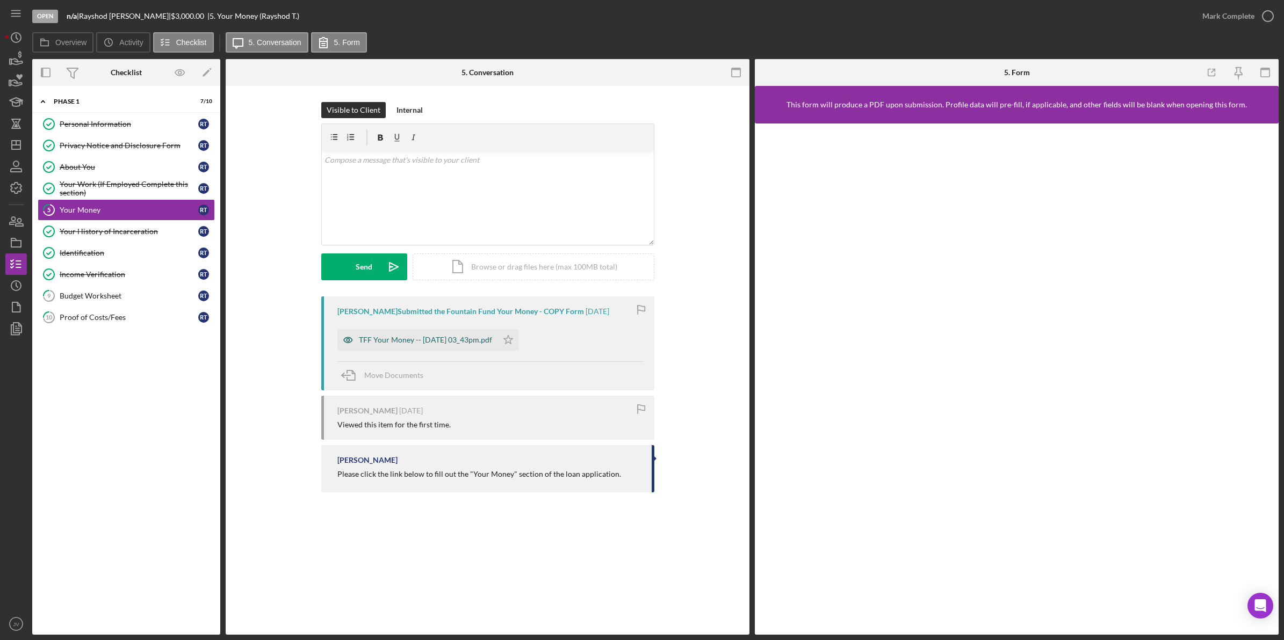
click at [420, 342] on div "TFF Your Money -- 2025-07-29 03_43pm.pdf" at bounding box center [425, 340] width 133 height 9
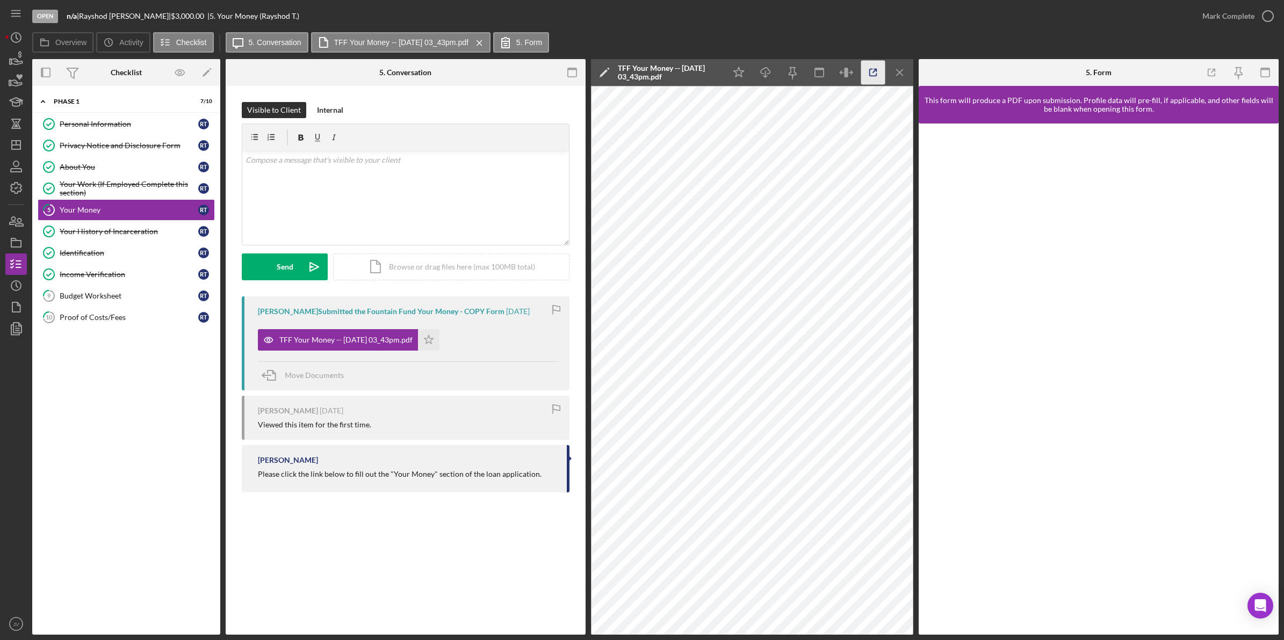
click at [872, 71] on icon "button" at bounding box center [873, 73] width 24 height 24
click at [135, 320] on div "Proof of Costs/Fees" at bounding box center [129, 317] width 139 height 9
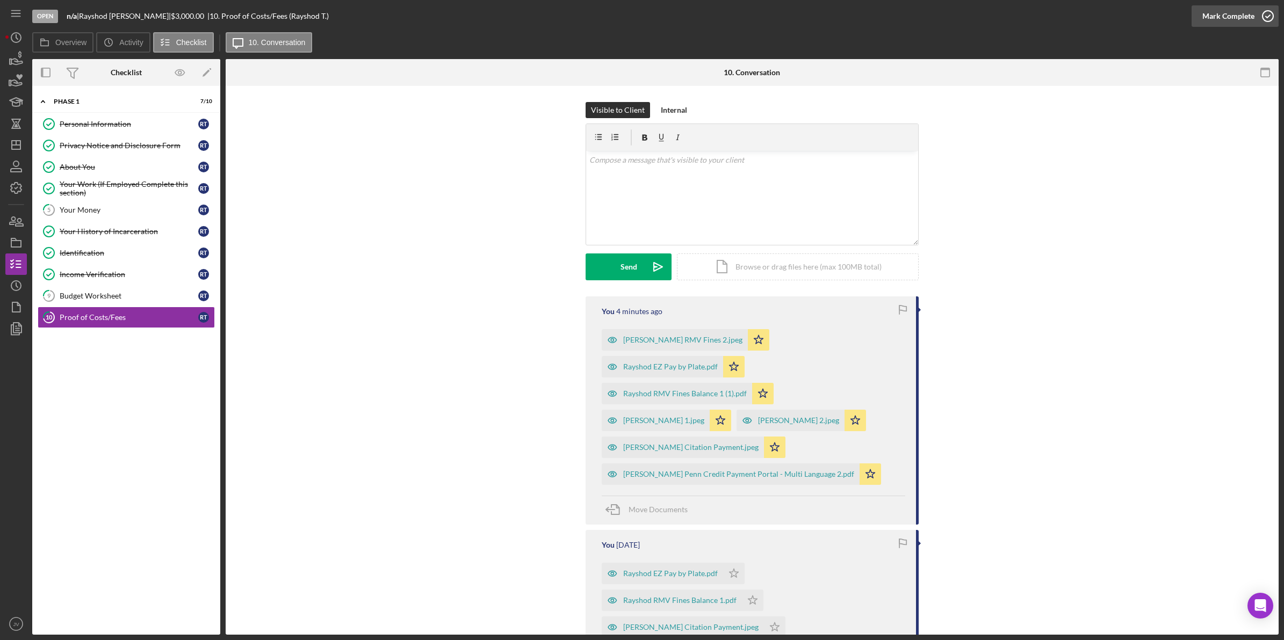
click at [1269, 17] on icon "button" at bounding box center [1267, 16] width 27 height 27
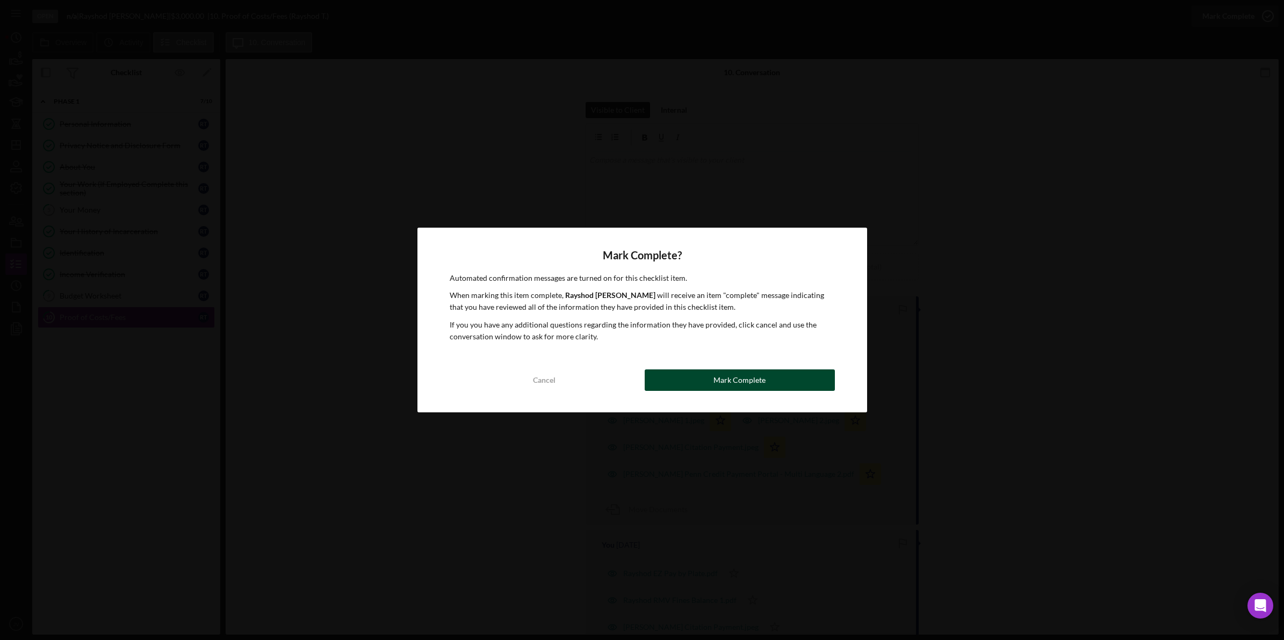
click at [757, 375] on div "Mark Complete" at bounding box center [739, 380] width 52 height 21
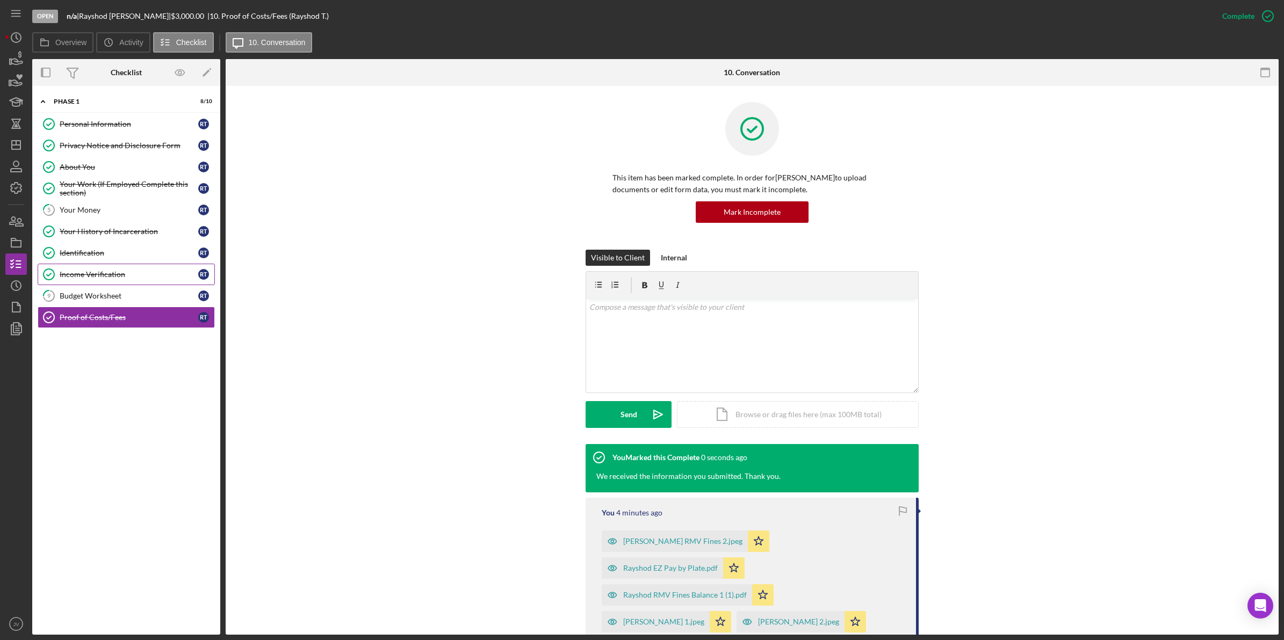
click at [129, 273] on div "Income Verification" at bounding box center [129, 274] width 139 height 9
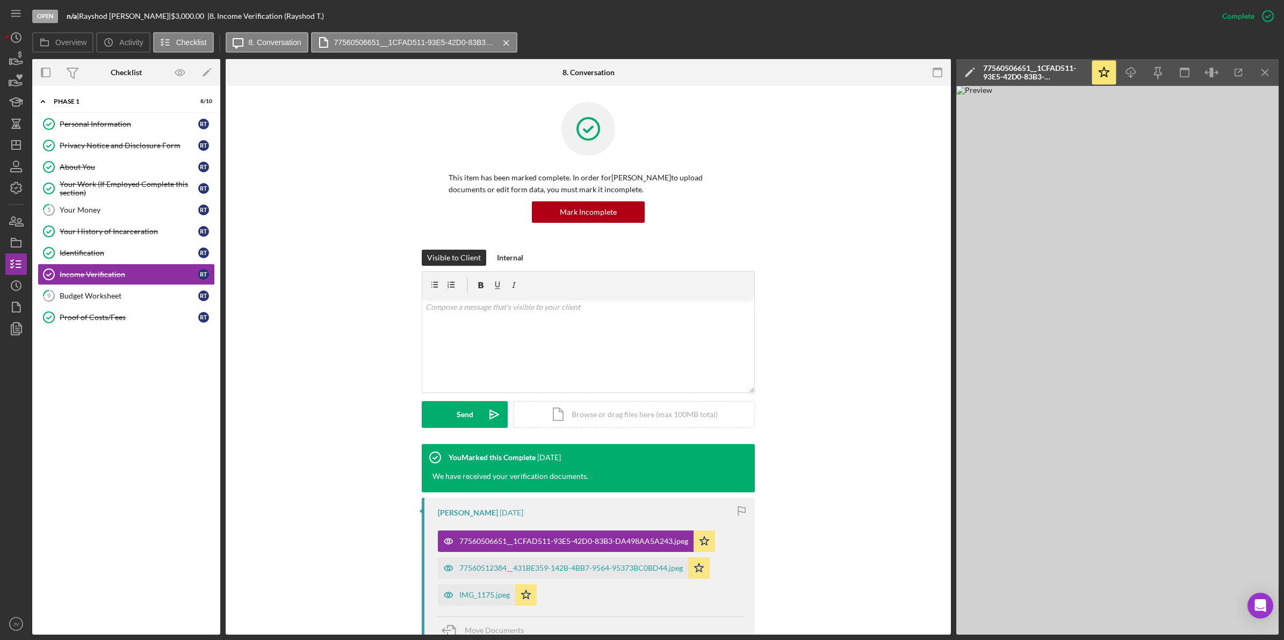
scroll to position [67, 0]
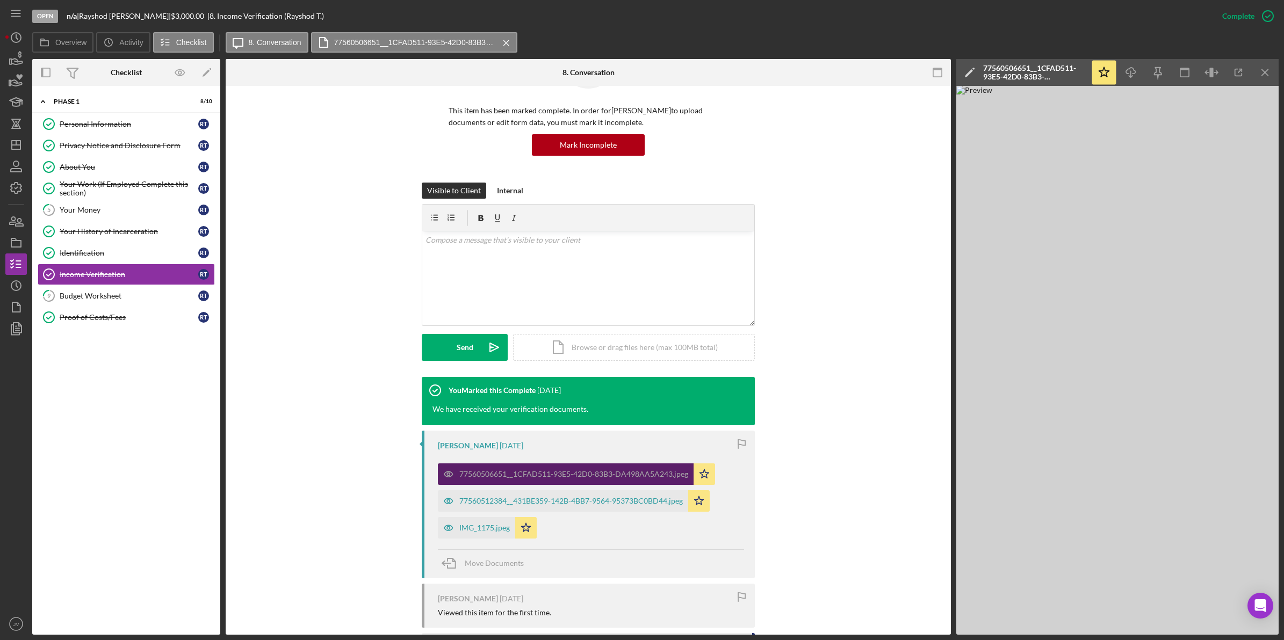
click at [516, 470] on div "77560506651__1CFAD511-93E5-42D0-83B3-DA498AA5A243.jpeg" at bounding box center [573, 474] width 229 height 9
click at [1239, 66] on icon "button" at bounding box center [1238, 73] width 24 height 24
click at [532, 505] on div "77560512384__431BE359-142B-4BB7-9564-95373BC0BD44.jpeg" at bounding box center [570, 501] width 223 height 9
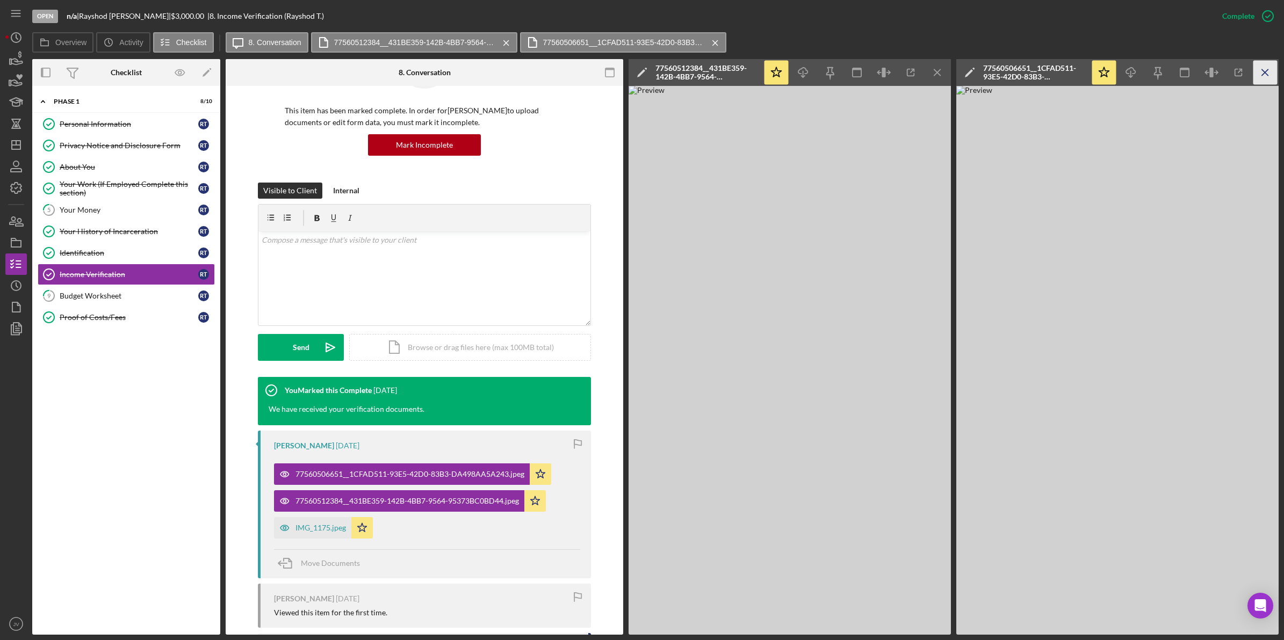
click at [1258, 70] on icon "Icon/Menu Close" at bounding box center [1265, 73] width 24 height 24
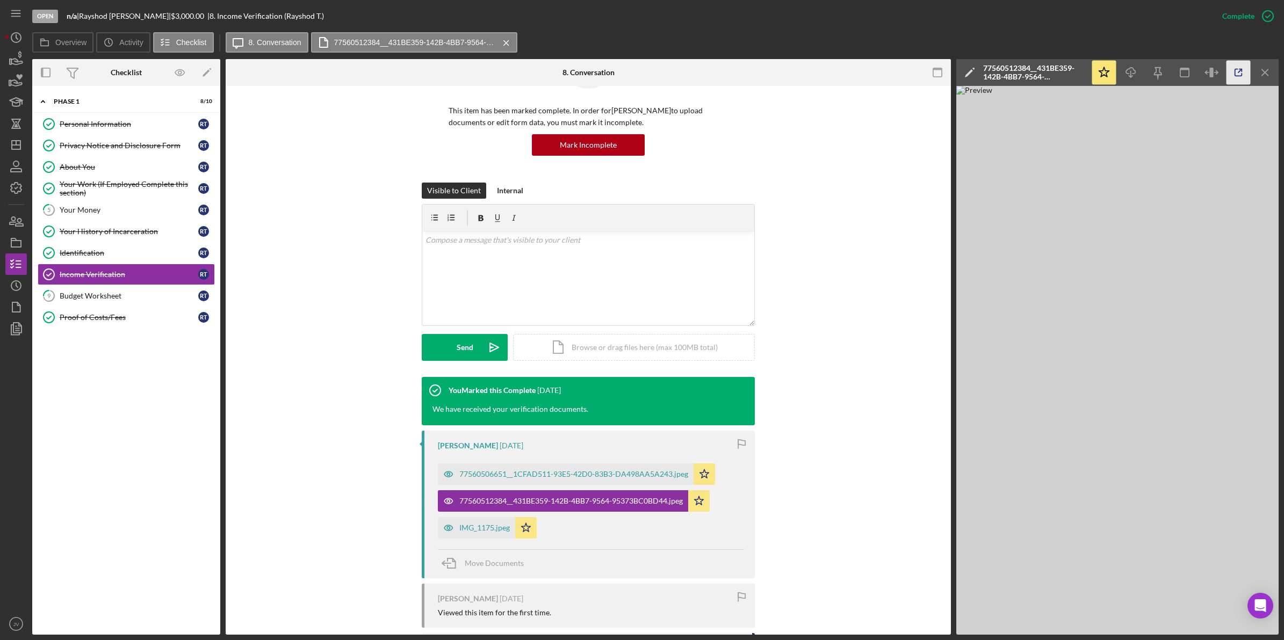
click at [1238, 73] on line "button" at bounding box center [1239, 70] width 3 height 3
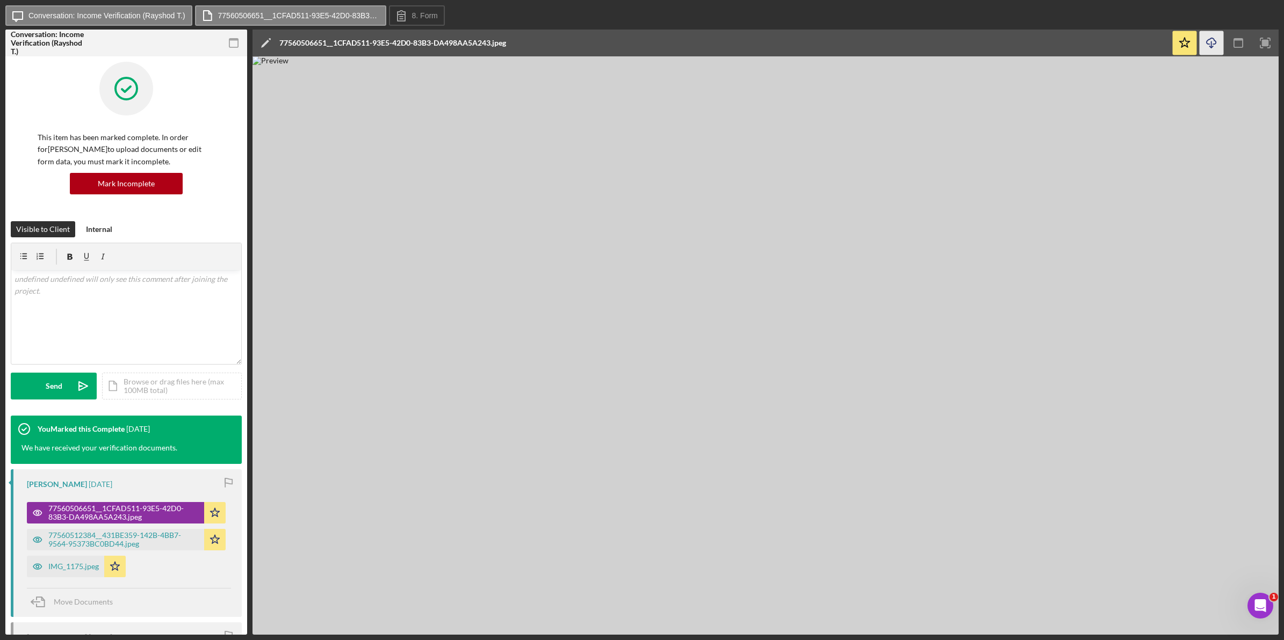
click at [1216, 39] on icon "Icon/Download" at bounding box center [1212, 43] width 24 height 24
click at [1213, 41] on icon "Icon/Download" at bounding box center [1212, 43] width 24 height 24
